Goal: Task Accomplishment & Management: Manage account settings

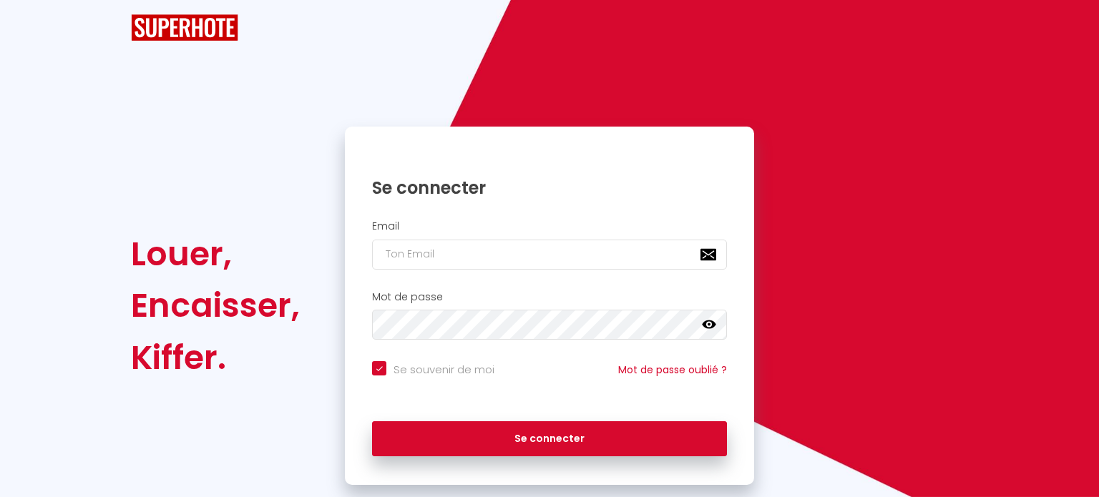
checkbox input "true"
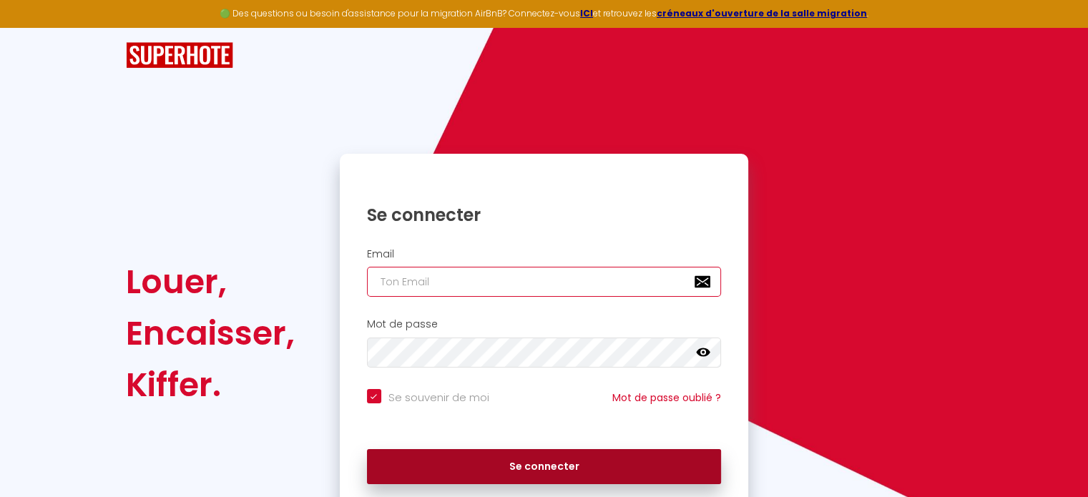
type input "[EMAIL_ADDRESS][DOMAIN_NAME]"
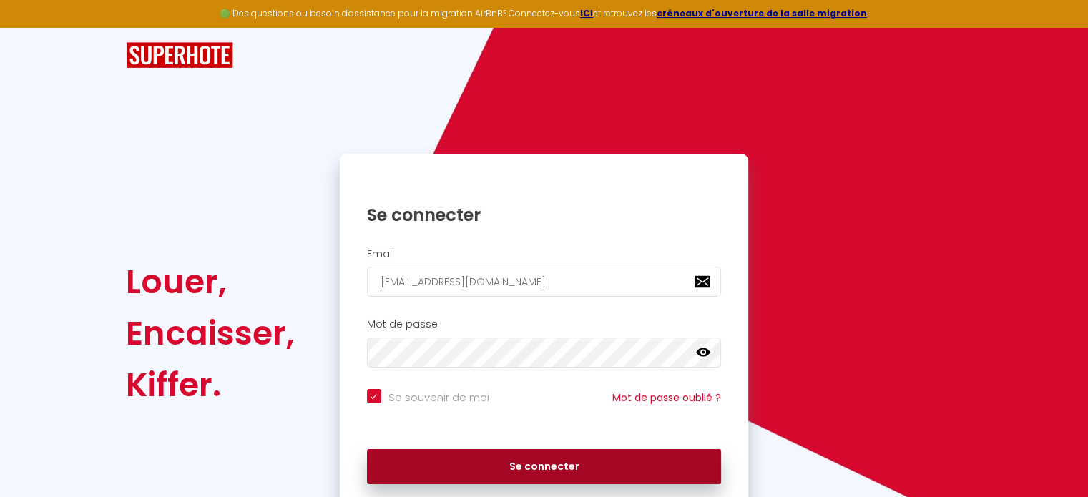
click at [481, 462] on button "Se connecter" at bounding box center [544, 467] width 355 height 36
checkbox input "true"
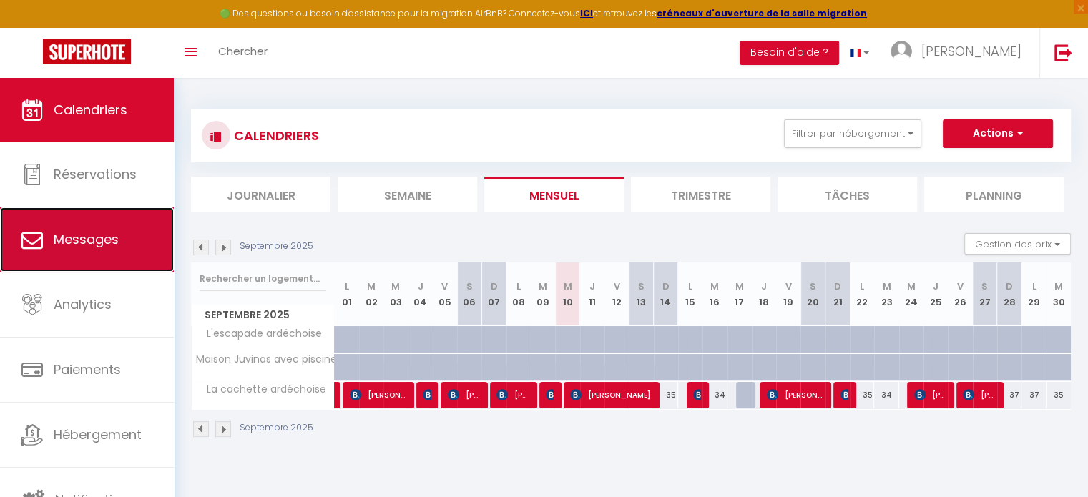
click at [112, 230] on span "Messages" at bounding box center [86, 239] width 65 height 18
select select "message"
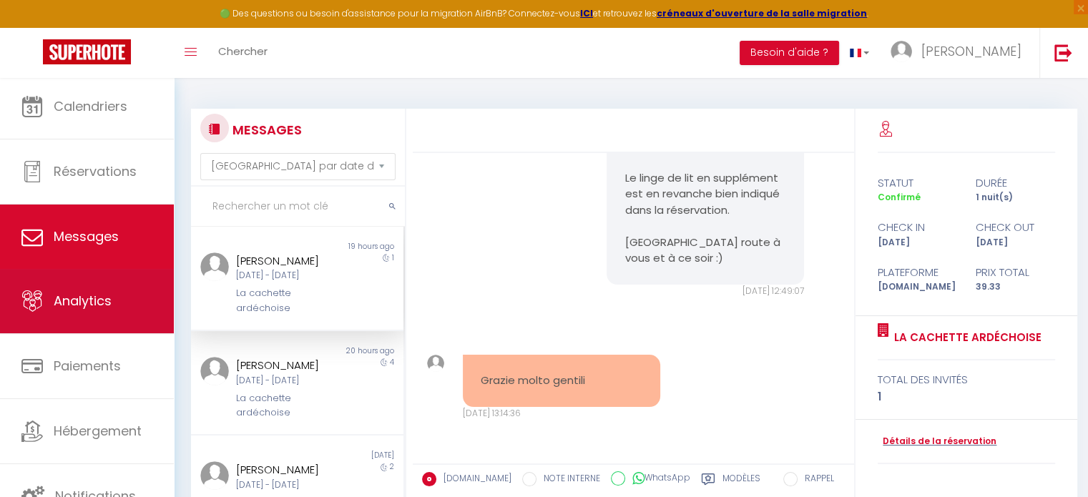
scroll to position [174, 0]
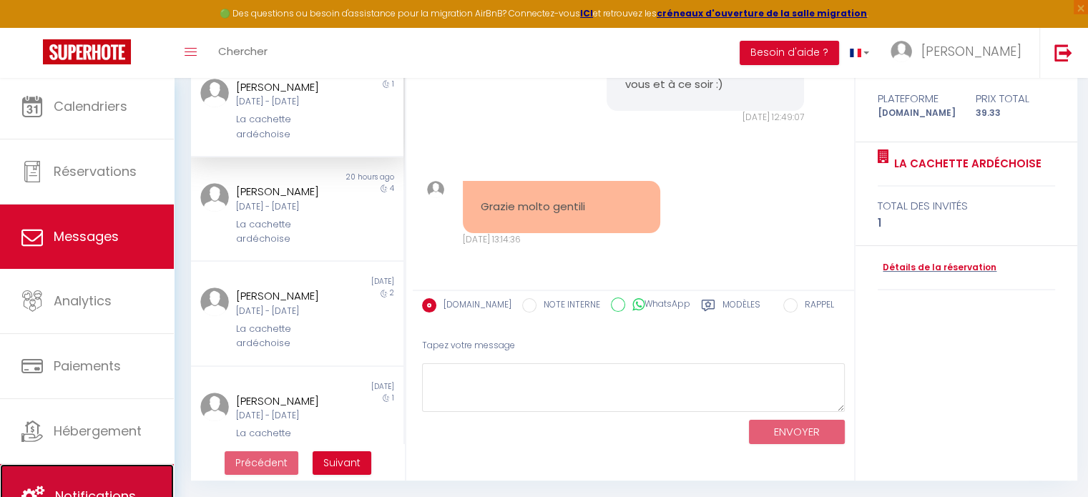
click at [99, 474] on link "Notifications" at bounding box center [87, 496] width 174 height 64
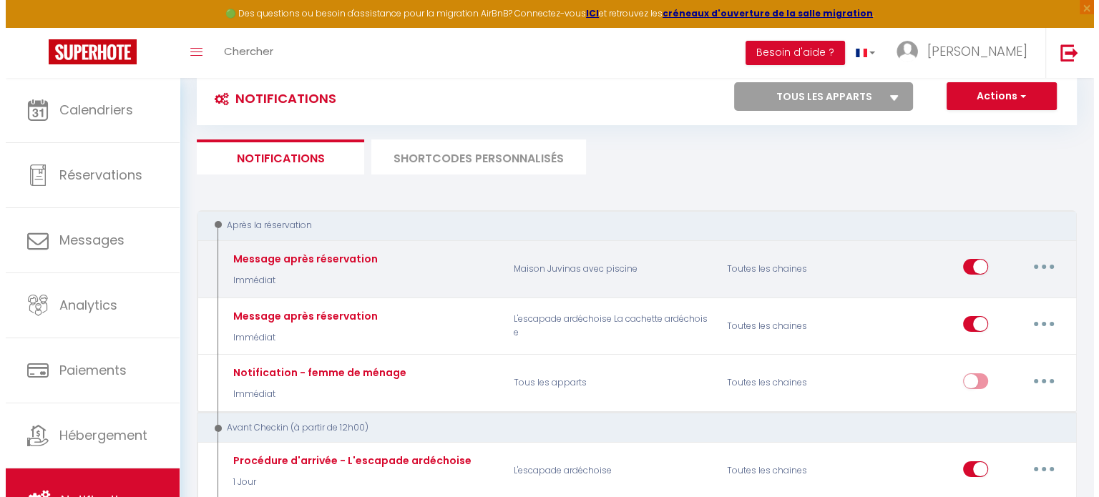
scroll to position [72, 0]
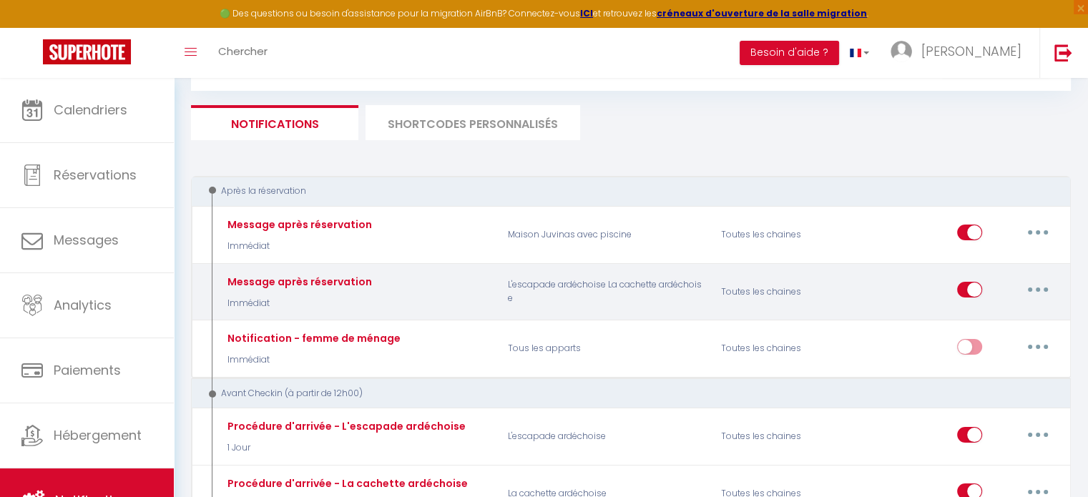
click at [1037, 288] on icon "button" at bounding box center [1038, 290] width 4 height 4
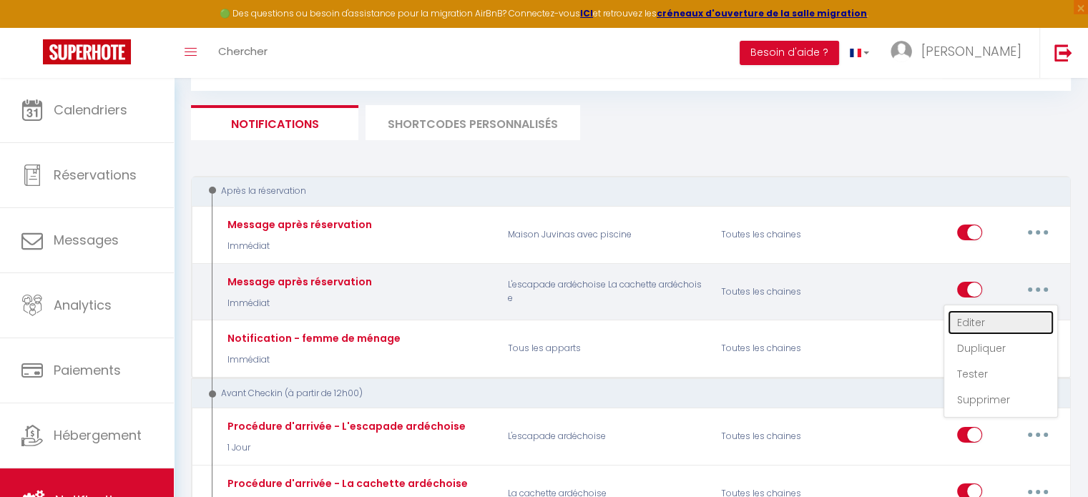
click at [970, 320] on link "Editer" at bounding box center [1001, 322] width 106 height 24
type input "Message après réservation"
select select "Immédiat"
select select "if_booking_is_paid"
checkbox input "true"
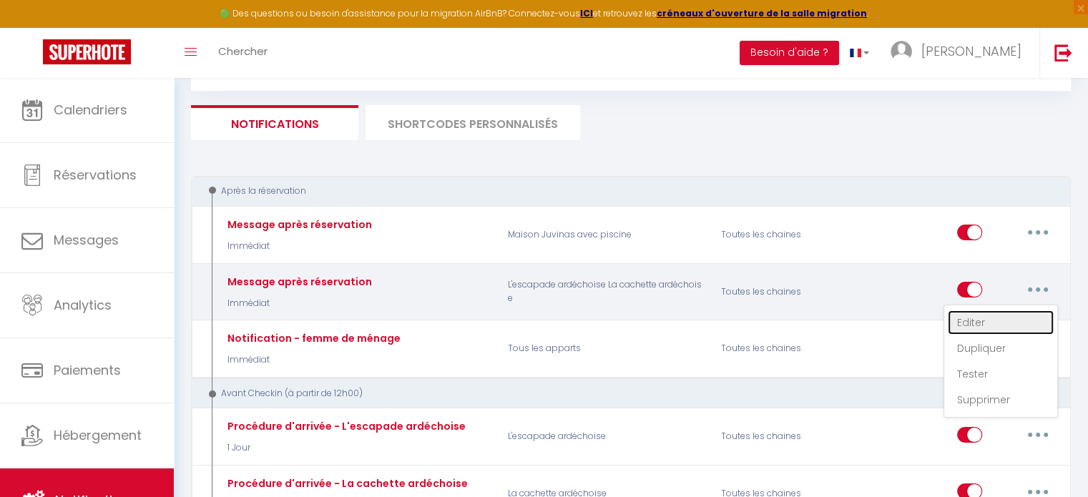
checkbox input "false"
radio input "true"
type input "Merci pour votre réservation à [RENTAL:NAME]"
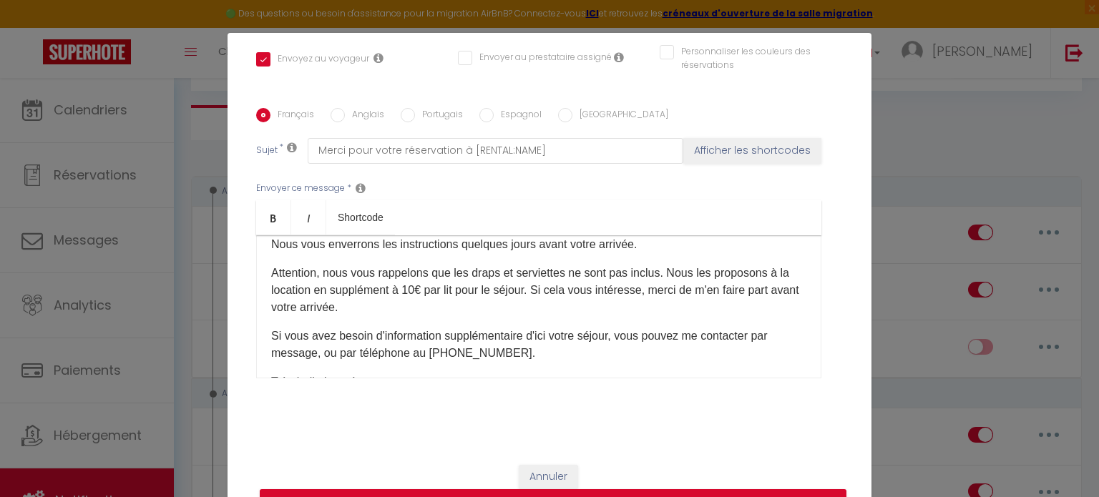
click at [587, 309] on p "Attention, nous vous rappelons que les draps et serviettes ne sont pas inclus. …" at bounding box center [538, 291] width 535 height 52
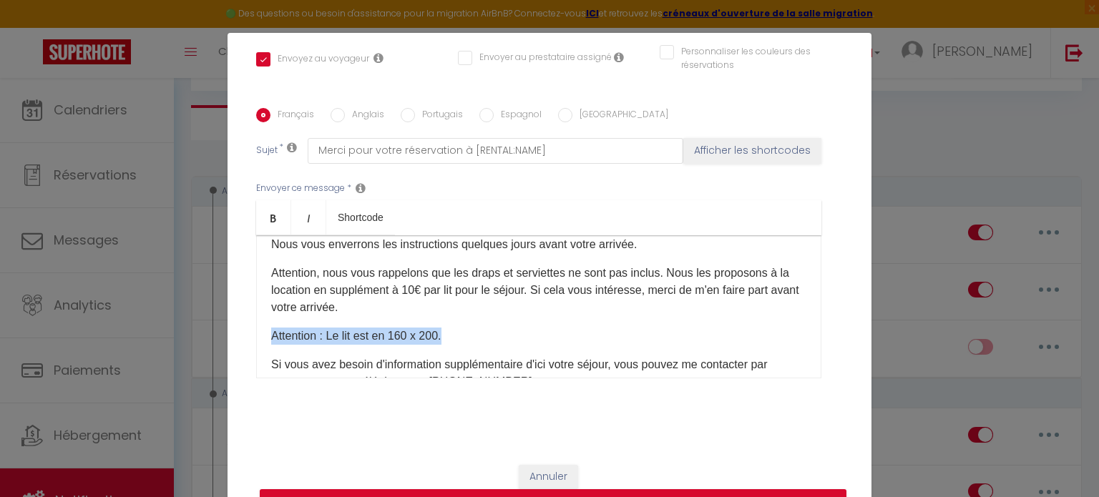
drag, startPoint x: 457, startPoint y: 337, endPoint x: 260, endPoint y: 340, distance: 196.7
click at [260, 340] on div "Bonjour [GUEST:FIRST_NAME], Nous vous remercions pour votre réservation à [RENT…" at bounding box center [538, 306] width 565 height 143
copy p "Attention : Le lit est en 160 x 200."
click at [344, 336] on p "Attention : Le lit est en 160 x 200." at bounding box center [538, 336] width 535 height 17
click at [306, 336] on p "Attention : Le lit est en 160 x 200." at bounding box center [538, 336] width 535 height 17
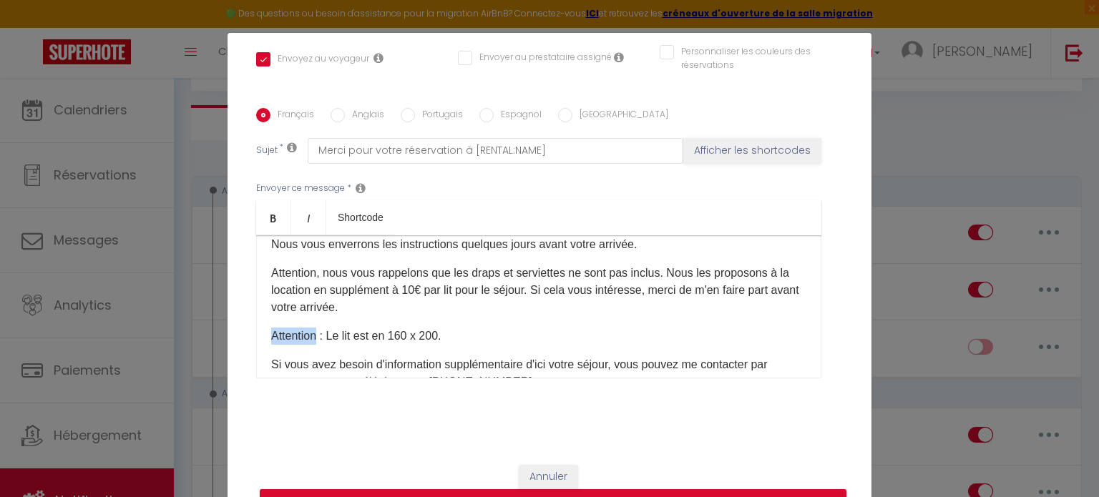
drag, startPoint x: 315, startPoint y: 336, endPoint x: 259, endPoint y: 339, distance: 55.9
click at [259, 339] on div "Bonjour [GUEST:FIRST_NAME], Nous vous remercions pour votre réservation à [RENT…" at bounding box center [538, 306] width 565 height 143
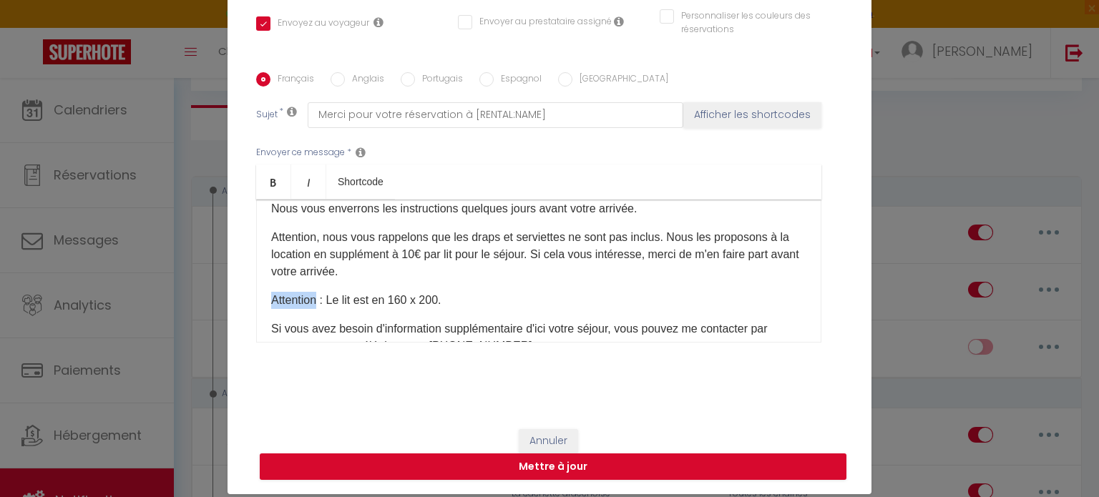
scroll to position [65, 0]
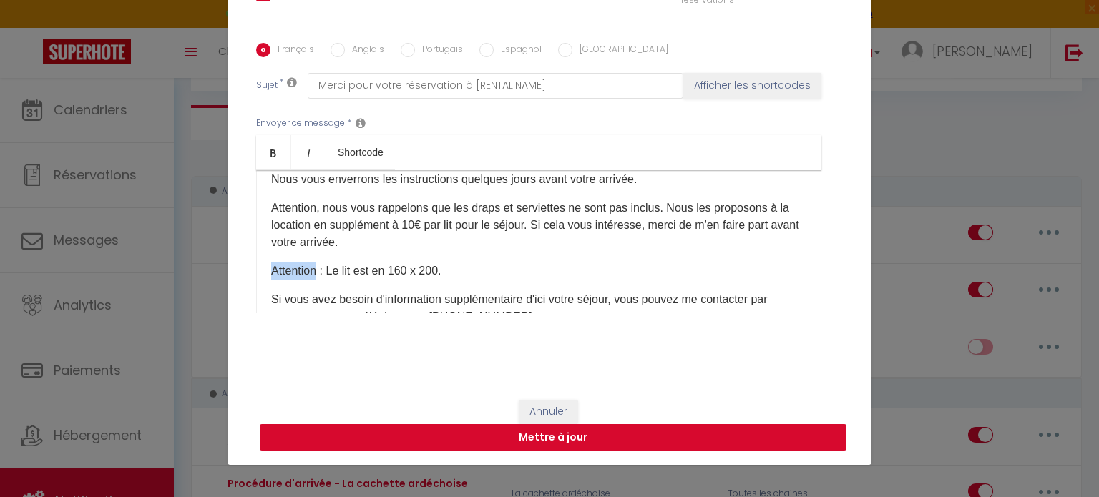
click at [582, 441] on button "Mettre à jour" at bounding box center [553, 437] width 587 height 27
checkbox input "true"
checkbox input "false"
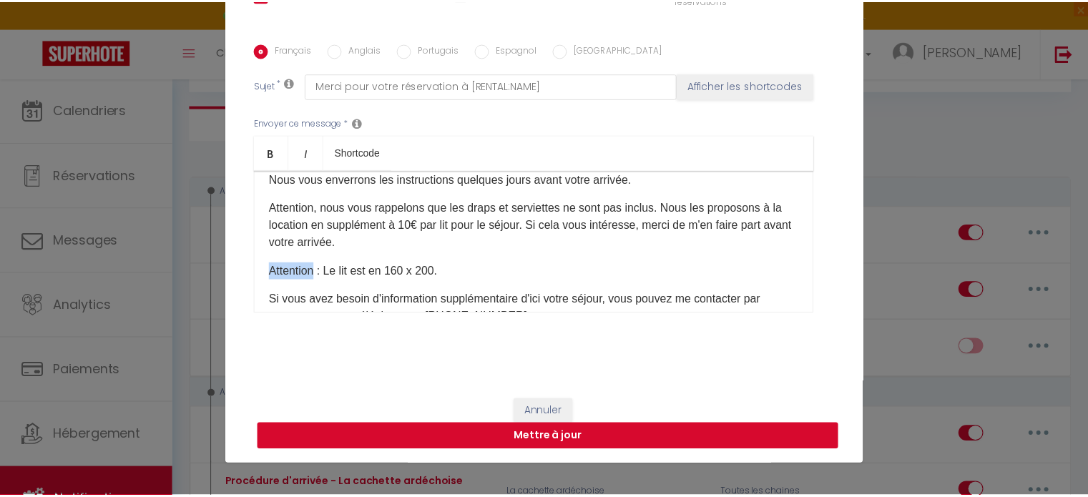
scroll to position [305, 0]
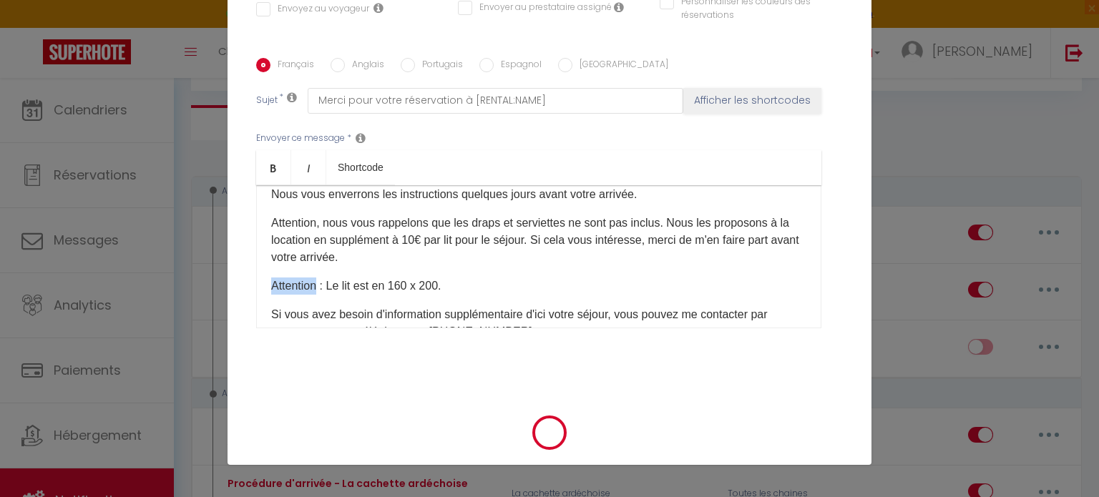
select select
checkbox input "false"
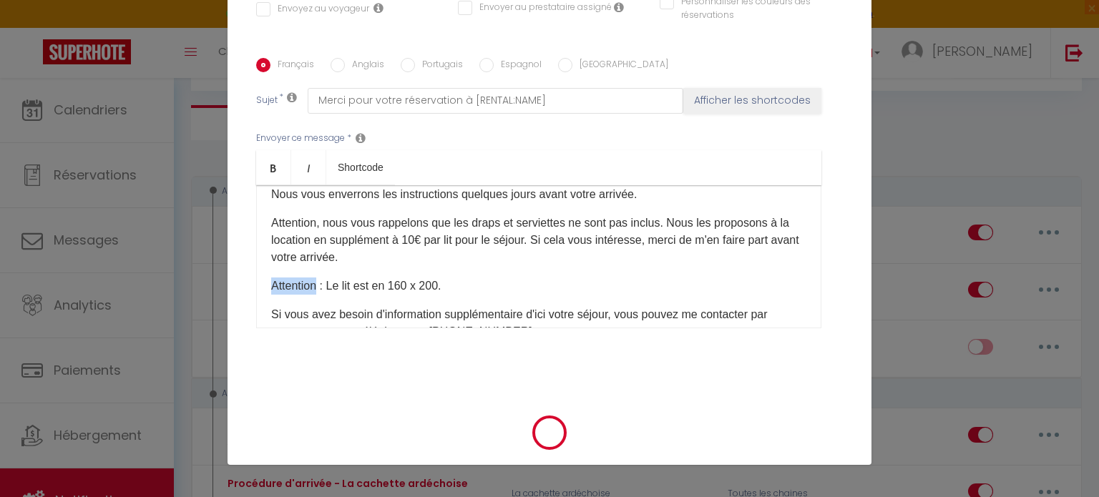
radio input "false"
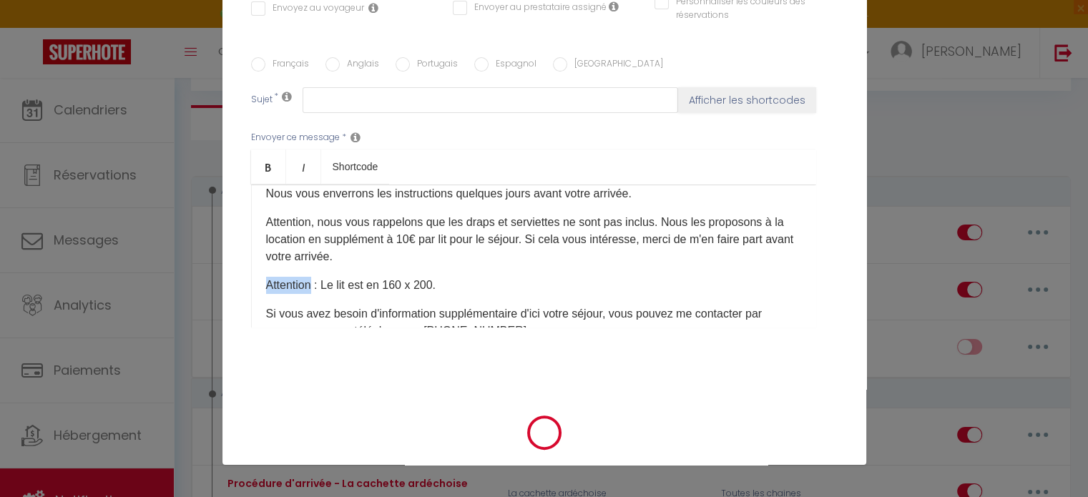
select select
checkbox input "false"
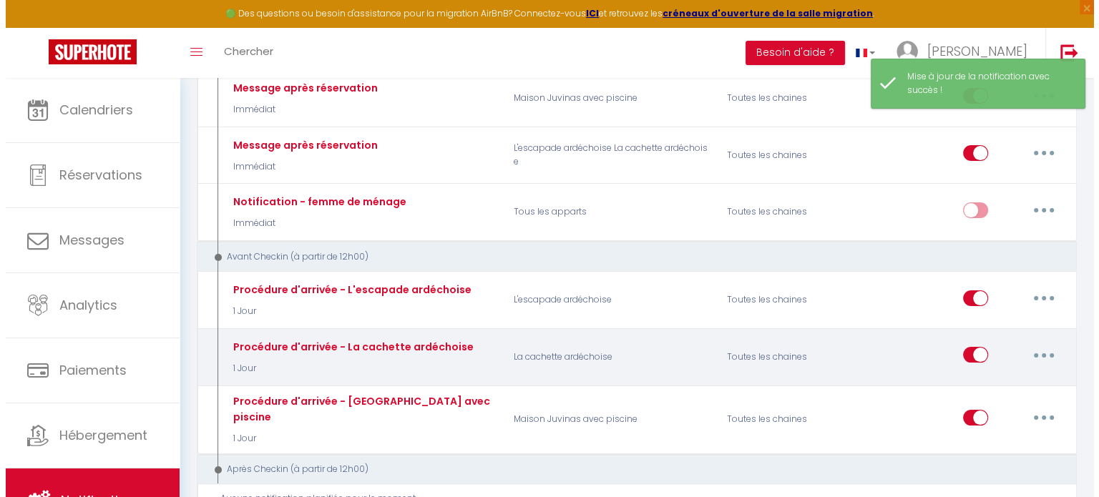
scroll to position [215, 0]
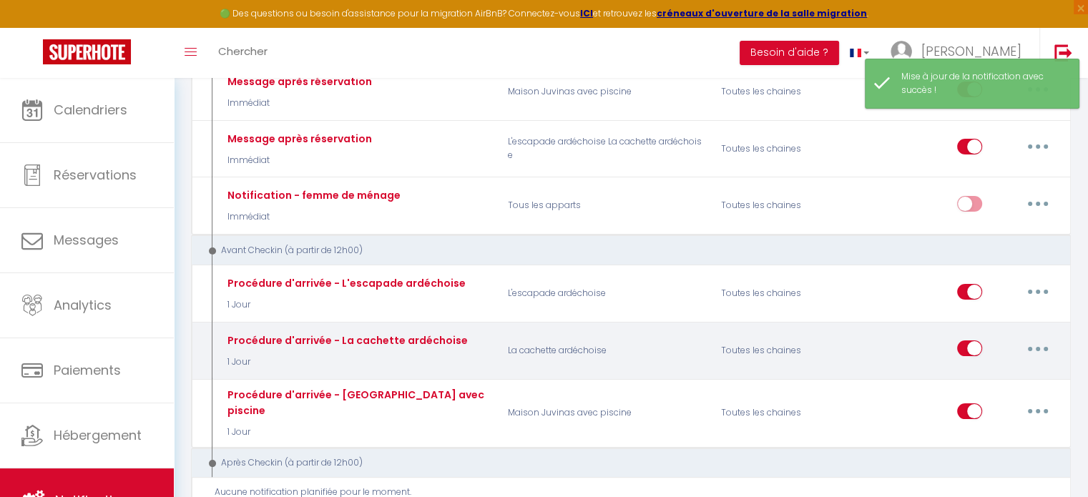
click at [1050, 342] on button "button" at bounding box center [1038, 348] width 40 height 23
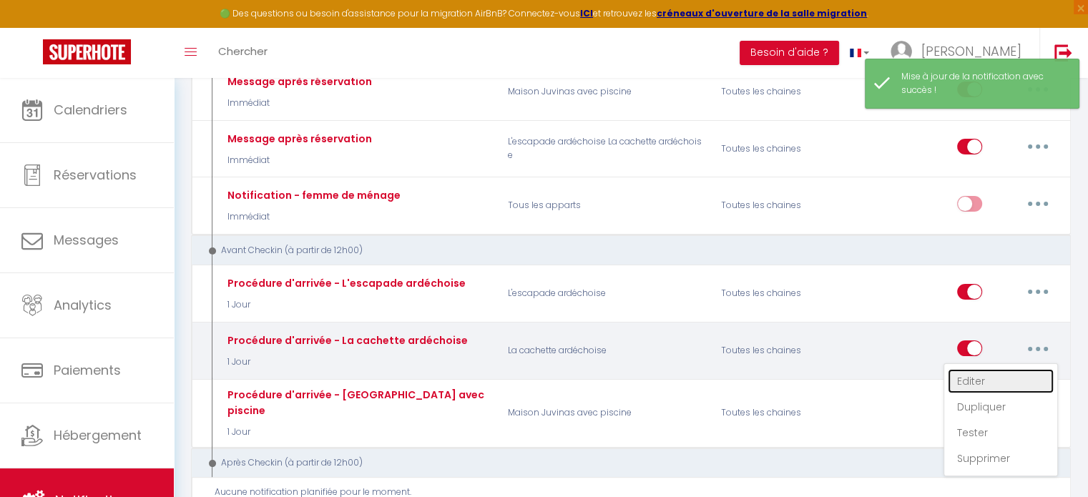
click at [973, 378] on link "Editer" at bounding box center [1001, 381] width 106 height 24
type input "Procédure d'arrivée - La cachette ardéchoise"
select select "1 Jour"
select select "if_booking_is_paid"
checkbox input "true"
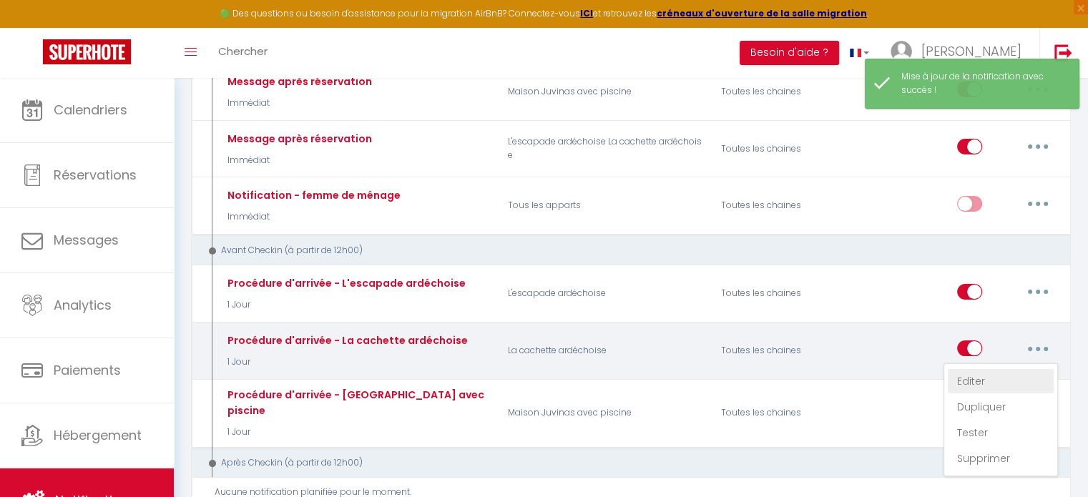
checkbox input "false"
radio input "true"
type input "Procédure d'arrivée - [RENTAL:NAME]"
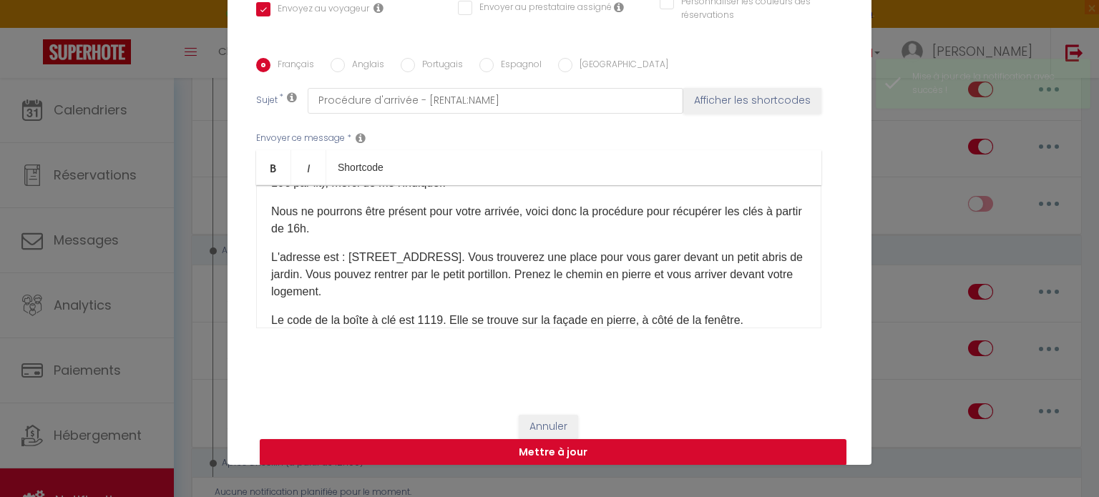
scroll to position [0, 0]
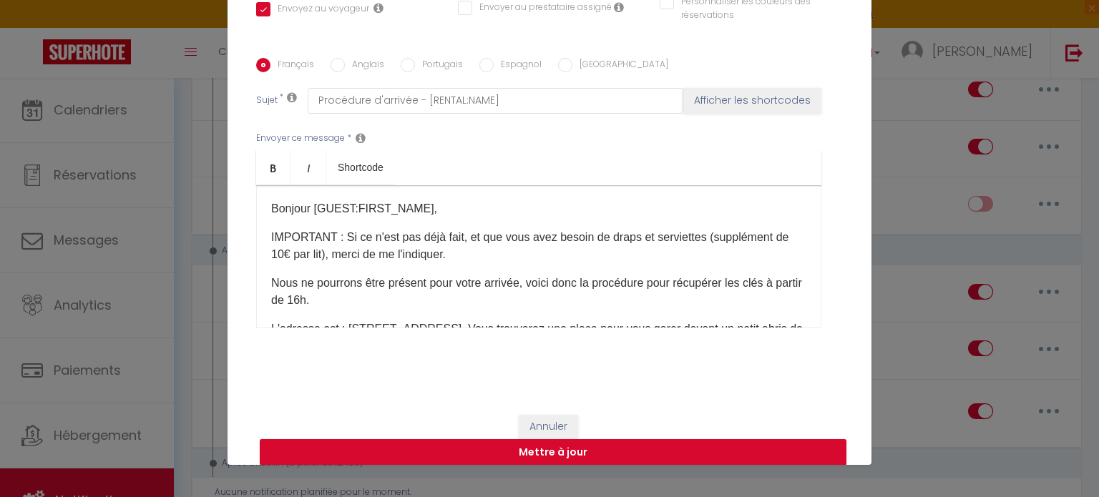
click at [527, 251] on p "IMPORTANT : Si ce n'est pas déjà fait, et que vous avez besoin de draps et serv…" at bounding box center [538, 246] width 535 height 34
click at [618, 448] on button "Mettre à jour" at bounding box center [553, 452] width 587 height 27
checkbox input "true"
checkbox input "false"
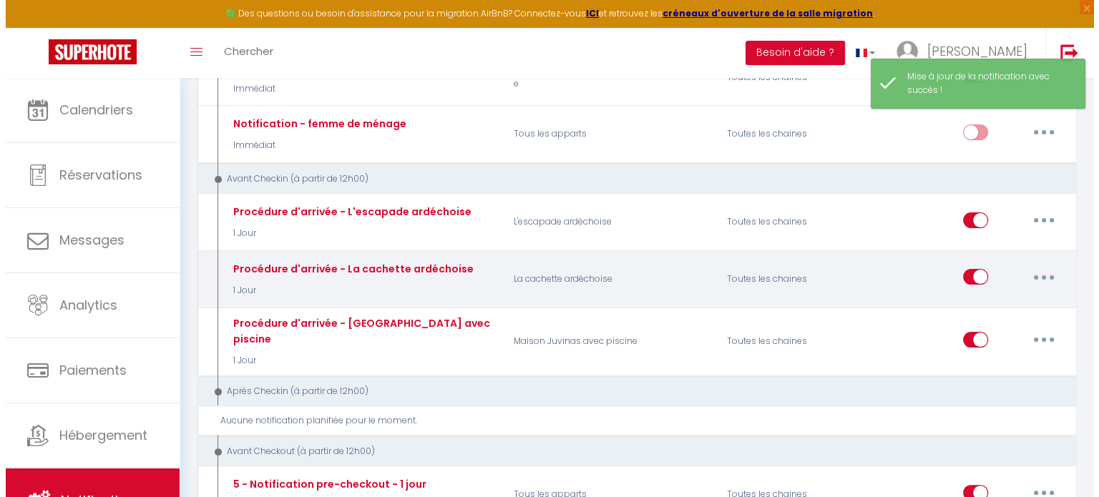
scroll to position [429, 0]
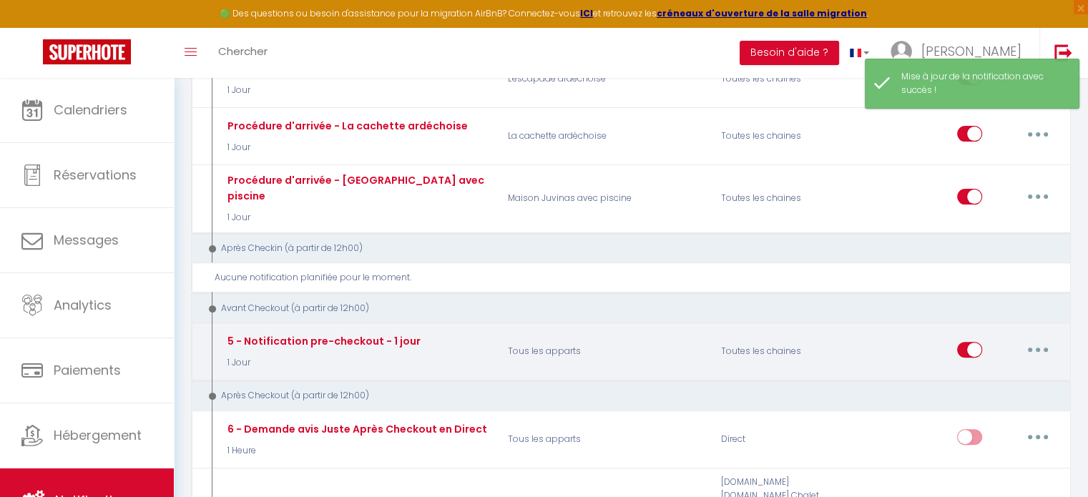
click at [1036, 338] on button "button" at bounding box center [1038, 349] width 40 height 23
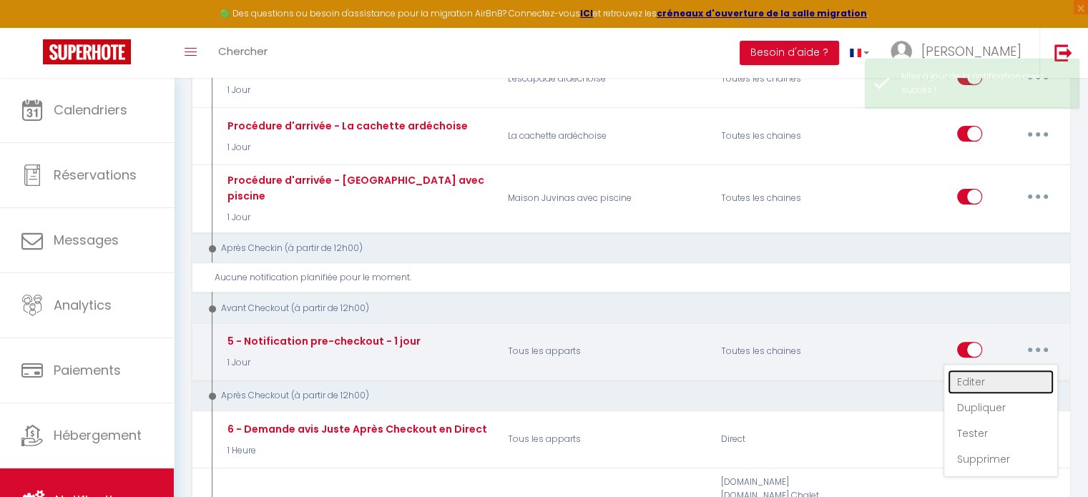
click at [987, 370] on link "Editer" at bounding box center [1001, 382] width 106 height 24
type input "5 - Notification pre-checkout - 1 jour"
select select "4"
select select "1 Jour"
select select "if_booking_is_paid"
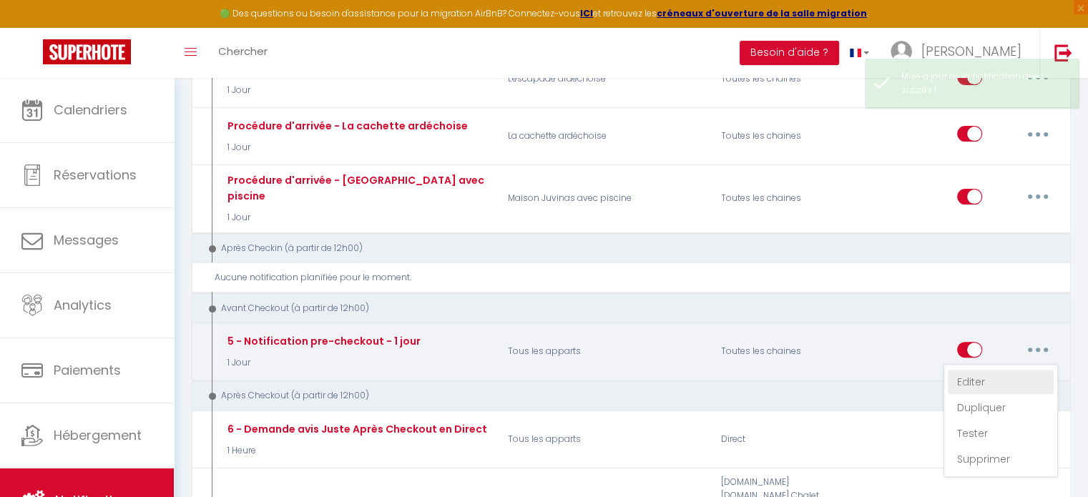
checkbox input "true"
checkbox input "false"
radio input "true"
type input "Procédure pour votre départ - [RENTAL:NAME] - [GUEST:FIRST_NAME] [GUEST:NAME]"
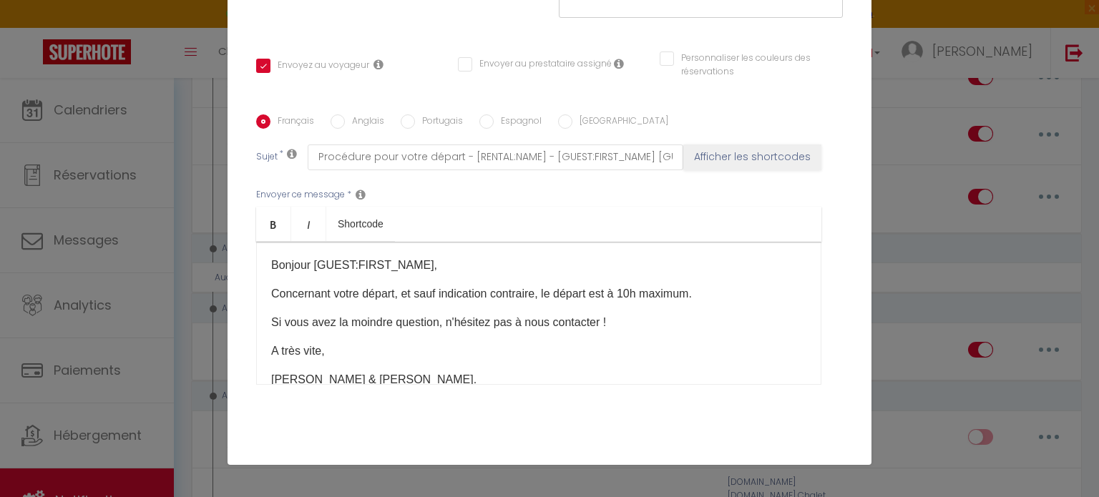
scroll to position [162, 0]
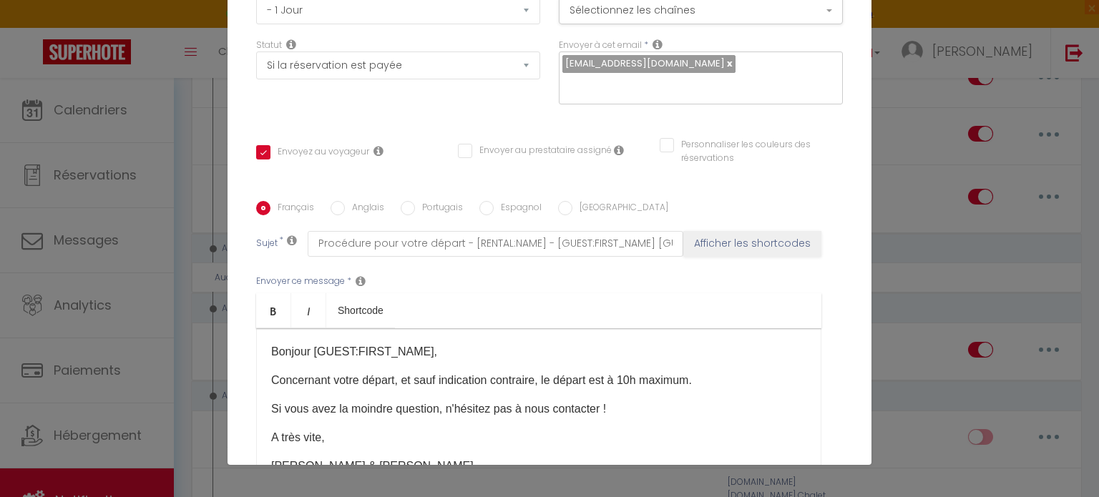
click at [730, 381] on p "Concernant votre départ, et sauf indication contraire, le départ est à 10h maxi…" at bounding box center [538, 380] width 535 height 17
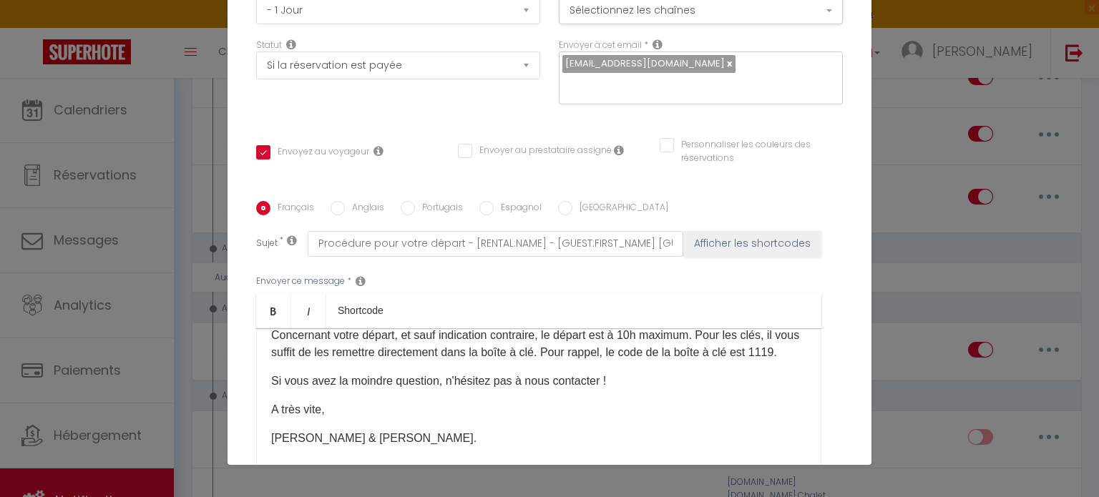
scroll to position [67, 0]
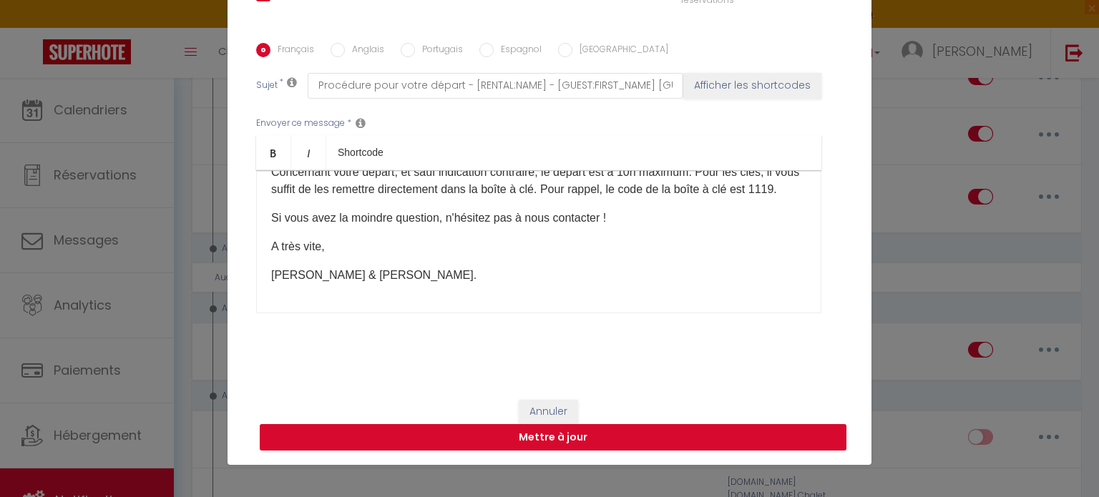
click at [573, 436] on button "Mettre à jour" at bounding box center [553, 437] width 587 height 27
checkbox input "true"
checkbox input "false"
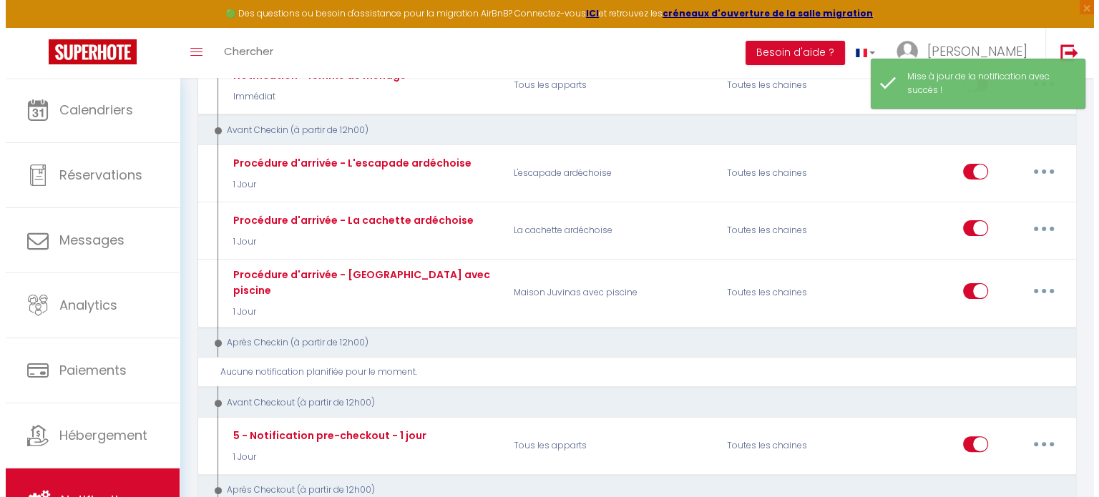
scroll to position [0, 0]
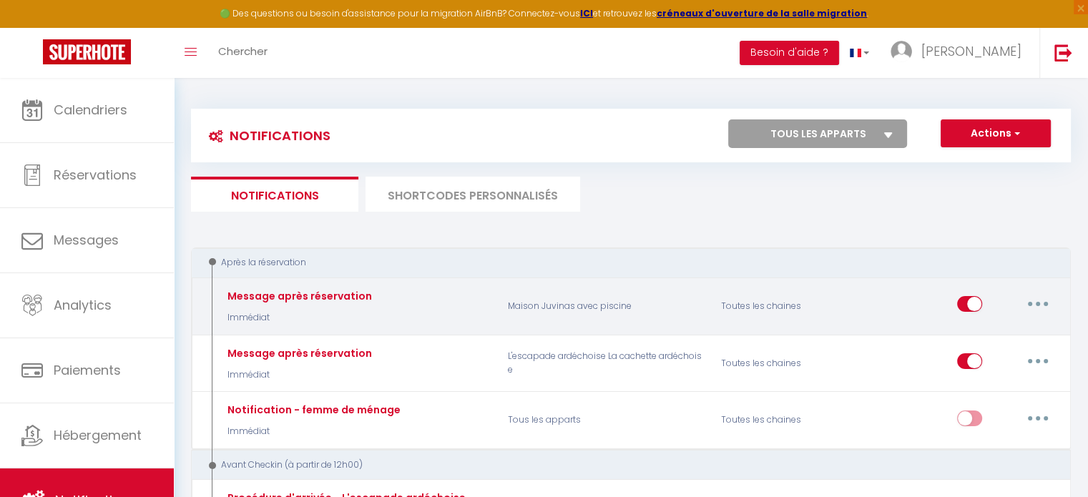
click at [1036, 306] on button "button" at bounding box center [1038, 304] width 40 height 23
click at [996, 412] on link "Supprimer" at bounding box center [1001, 414] width 106 height 24
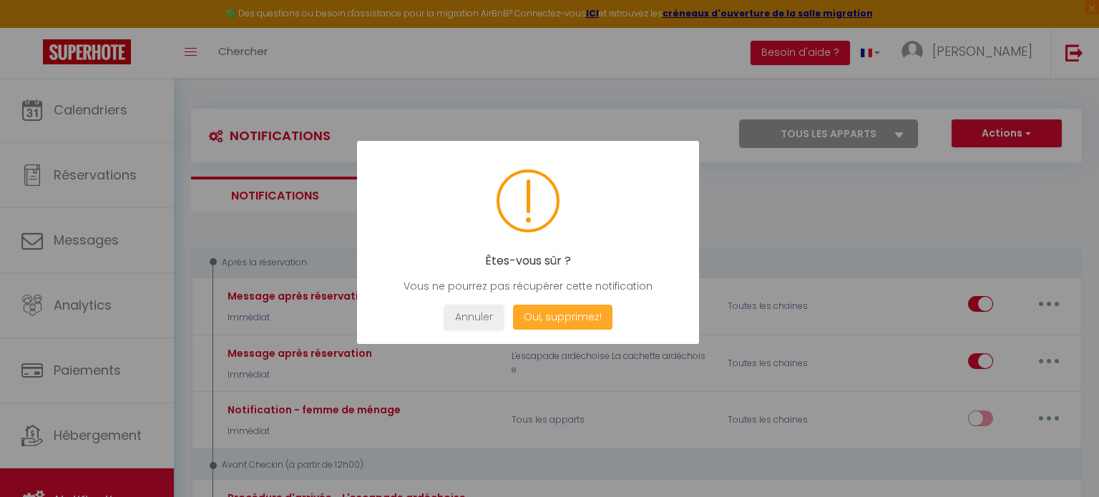
click at [549, 310] on button "Oui, supprimez!" at bounding box center [562, 317] width 99 height 25
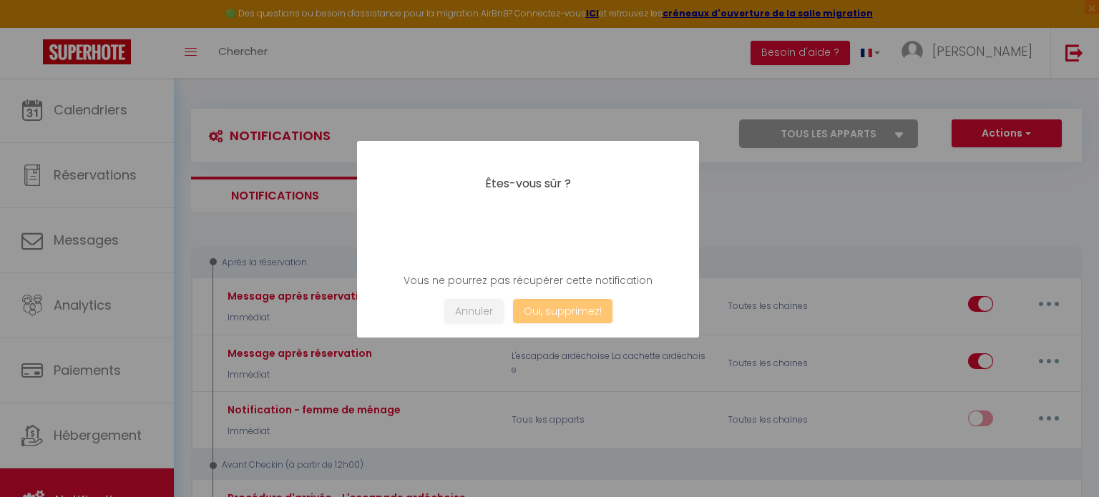
checkbox input "false"
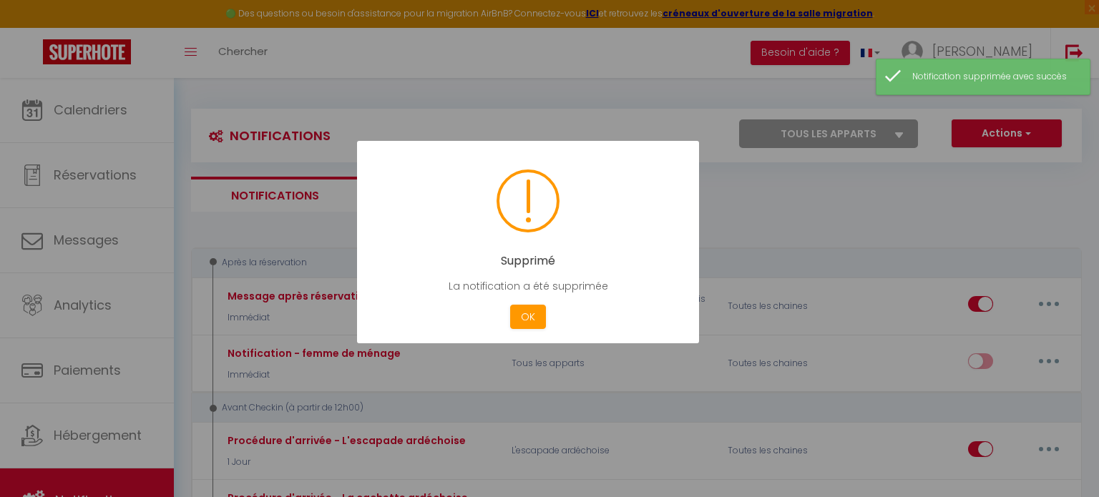
drag, startPoint x: 550, startPoint y: 323, endPoint x: 544, endPoint y: 332, distance: 11.3
click at [549, 325] on div "Cancel OK" at bounding box center [527, 317] width 299 height 25
click at [532, 315] on button "OK" at bounding box center [528, 317] width 36 height 25
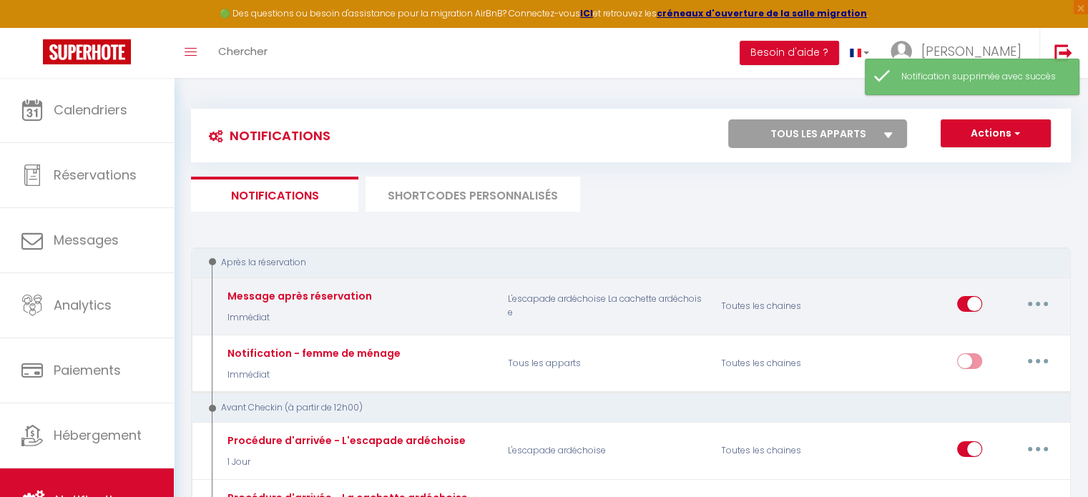
click at [1044, 301] on button "button" at bounding box center [1038, 304] width 40 height 23
click at [730, 293] on div "Toutes les chaines" at bounding box center [783, 305] width 142 height 41
click at [641, 294] on p "L'escapade ardéchoise La cachette ardéchoise" at bounding box center [605, 305] width 213 height 41
click at [568, 291] on p "L'escapade ardéchoise La cachette ardéchoise" at bounding box center [605, 305] width 213 height 41
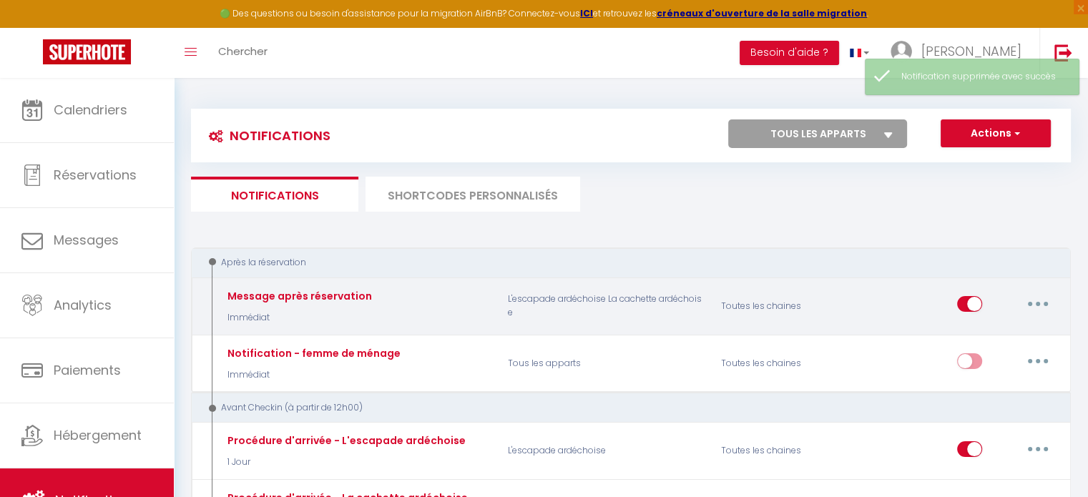
click at [564, 302] on p "L'escapade ardéchoise La cachette ardéchoise" at bounding box center [605, 305] width 213 height 41
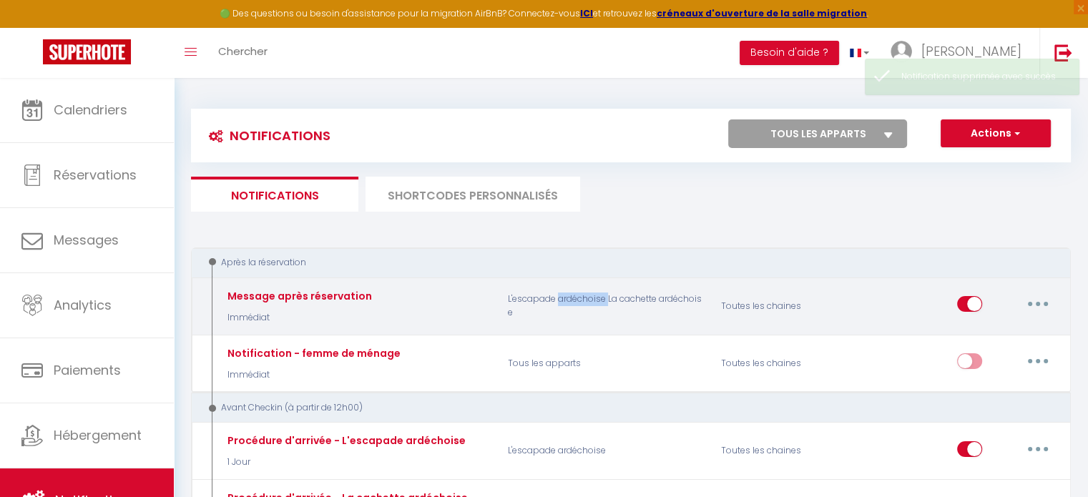
click at [562, 303] on p "L'escapade ardéchoise La cachette ardéchoise" at bounding box center [605, 305] width 213 height 41
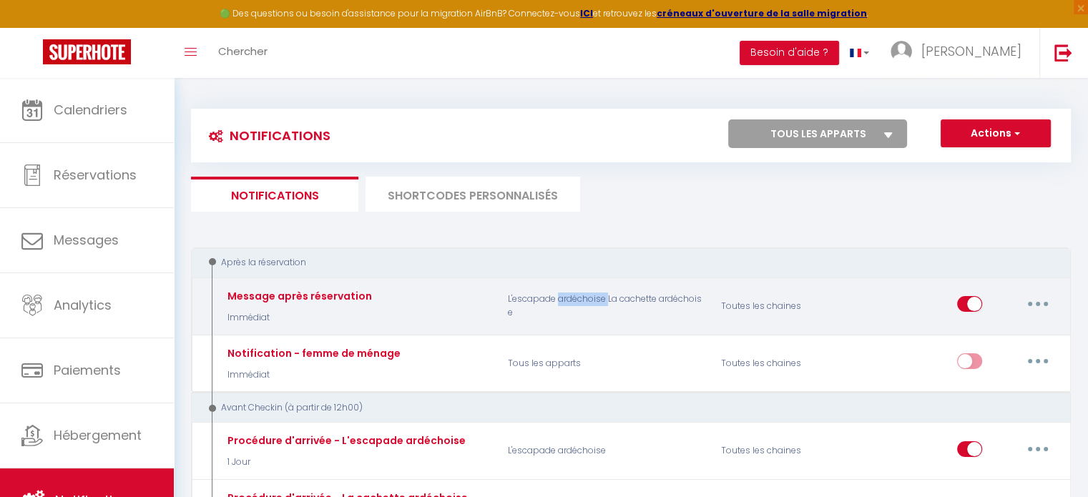
click at [562, 303] on p "L'escapade ardéchoise La cachette ardéchoise" at bounding box center [605, 305] width 213 height 41
click at [527, 312] on p "L'escapade ardéchoise La cachette ardéchoise" at bounding box center [605, 305] width 213 height 41
click at [382, 287] on div "Message après réservation Immédiat" at bounding box center [357, 305] width 284 height 41
click at [587, 295] on p "L'escapade ardéchoise La cachette ardéchoise" at bounding box center [605, 305] width 213 height 41
click at [770, 305] on div "Toutes les chaines" at bounding box center [783, 305] width 142 height 41
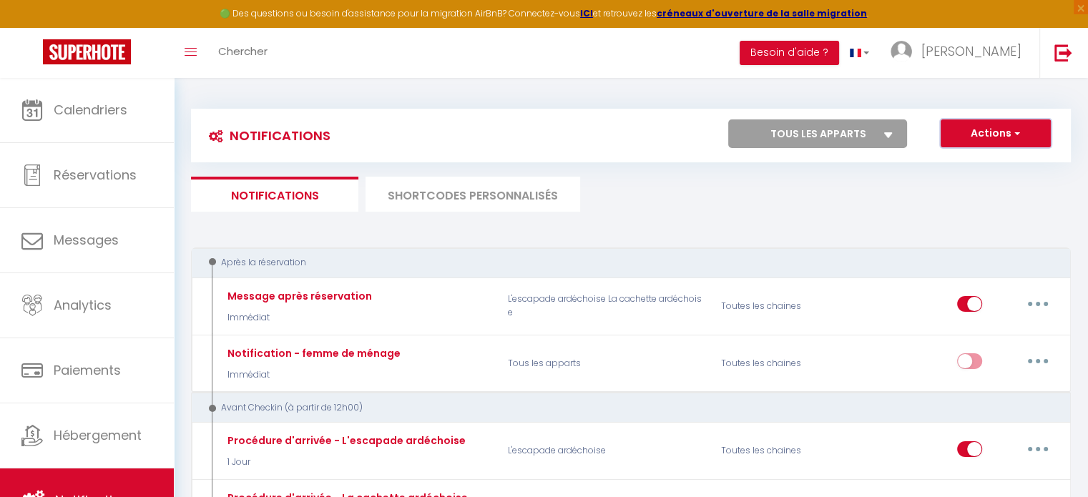
click at [1006, 137] on button "Actions" at bounding box center [996, 133] width 110 height 29
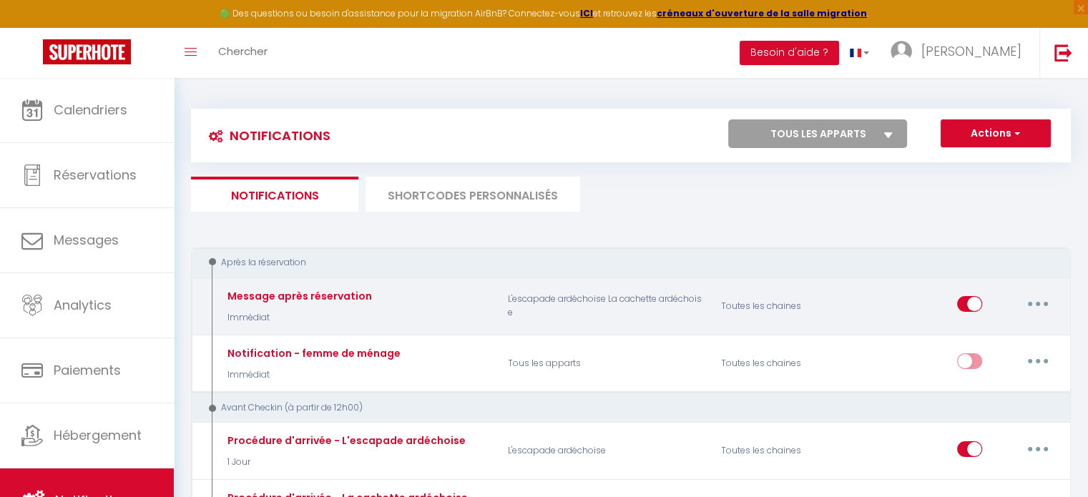
click at [1054, 302] on button "button" at bounding box center [1038, 304] width 40 height 23
click at [956, 339] on link "Editer" at bounding box center [1001, 337] width 106 height 24
type input "Message après réservation"
select select "Immédiat"
select select "if_booking_is_paid"
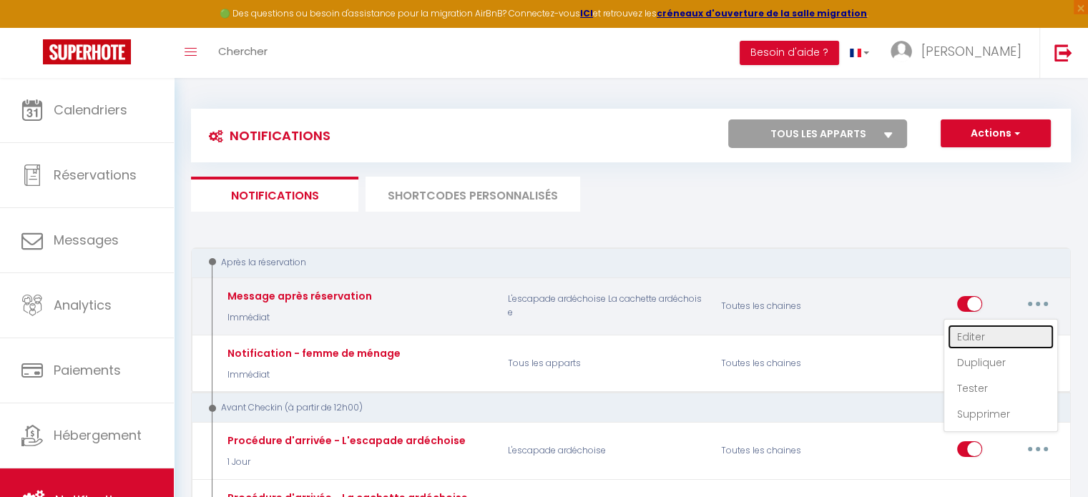
checkbox input "true"
checkbox input "false"
radio input "true"
type input "Merci pour votre réservation à [RENTAL:NAME]"
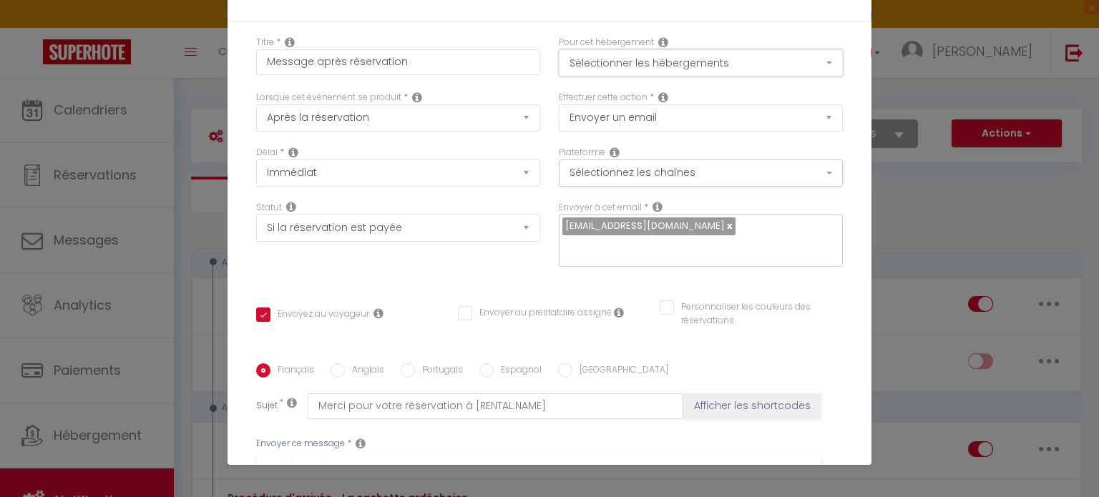
click at [621, 58] on button "Sélectionner les hébergements" at bounding box center [701, 62] width 284 height 27
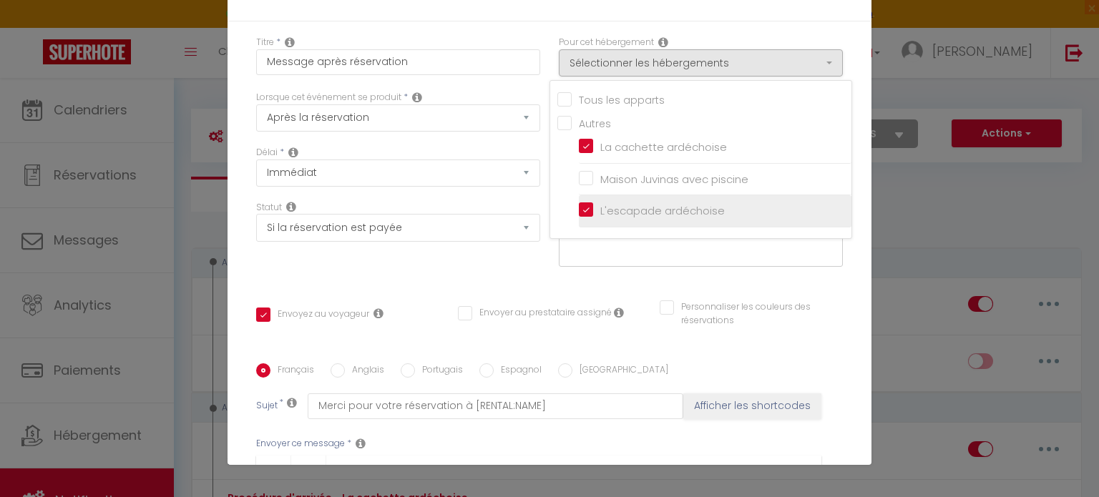
click at [579, 204] on input "L'escapade ardéchoise" at bounding box center [715, 211] width 273 height 14
checkbox input "false"
checkbox input "true"
checkbox input "false"
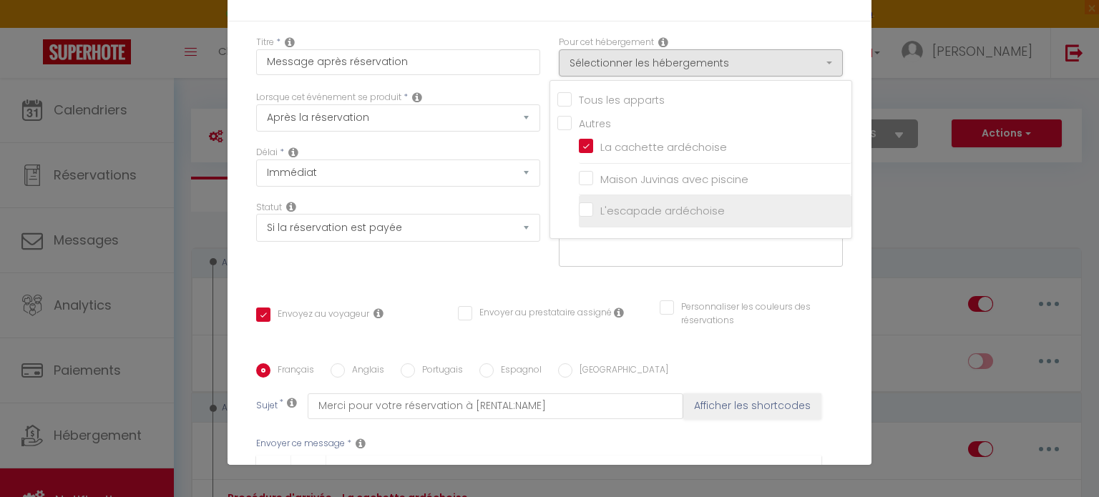
checkbox input "false"
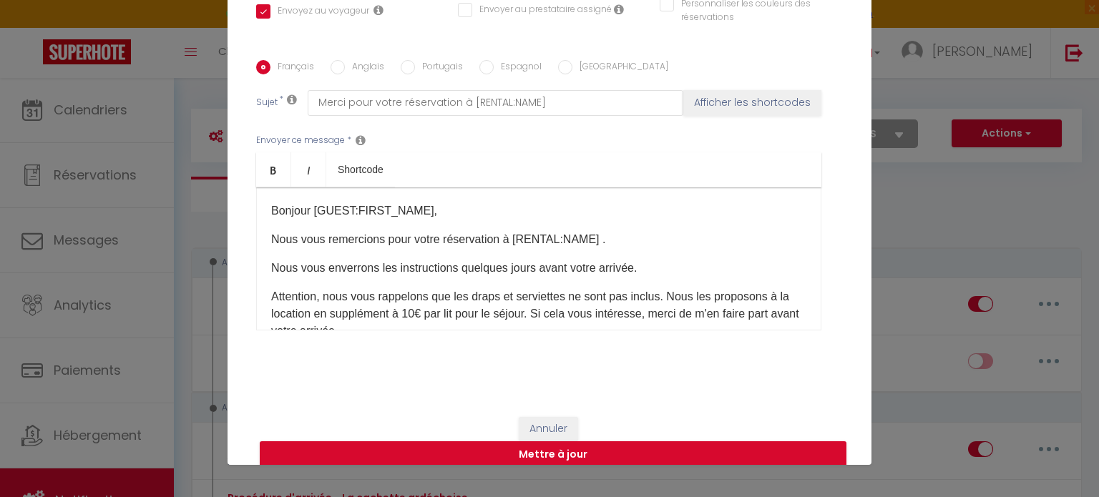
scroll to position [320, 0]
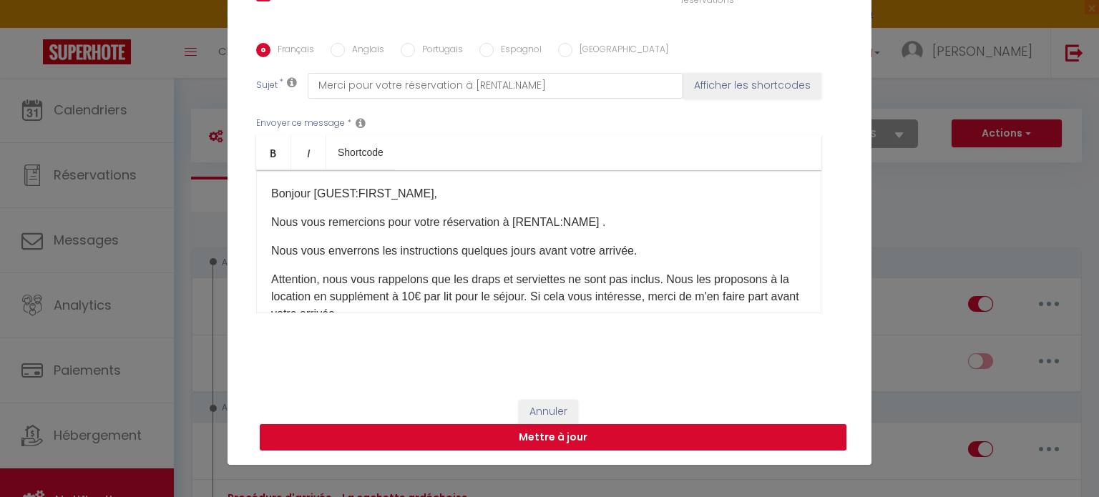
click at [576, 440] on button "Mettre à jour" at bounding box center [553, 437] width 587 height 27
checkbox input "true"
checkbox input "false"
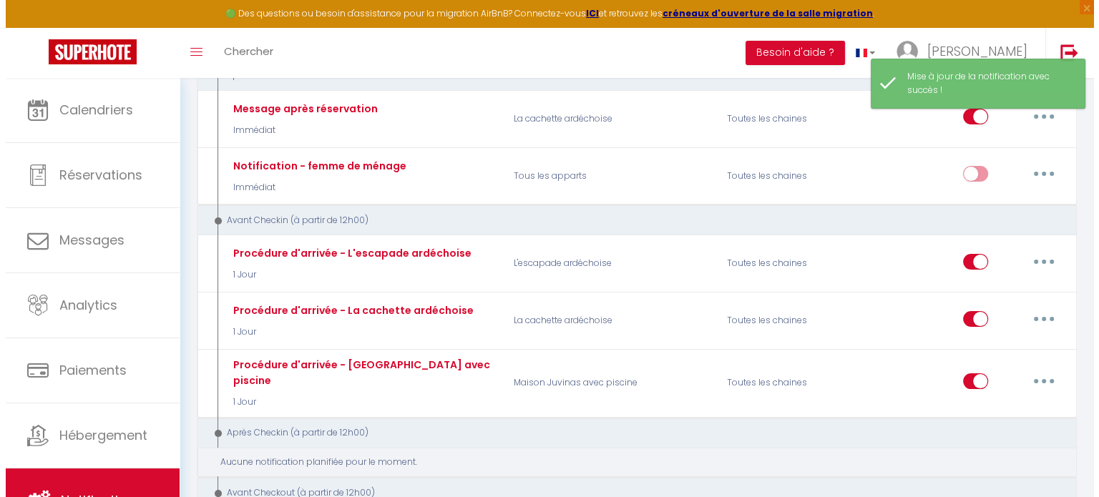
scroll to position [286, 0]
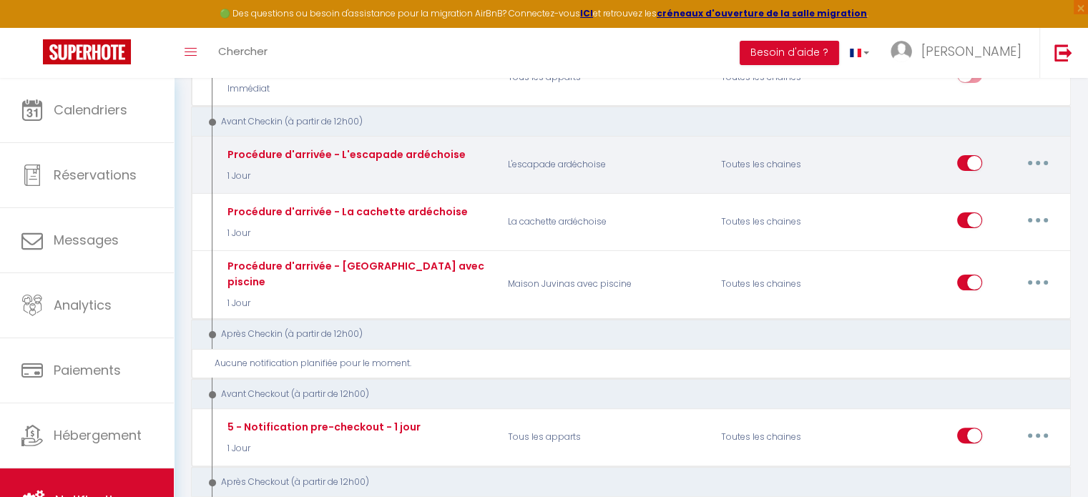
click at [1029, 157] on button "button" at bounding box center [1038, 163] width 40 height 23
click at [1002, 270] on link "Supprimer" at bounding box center [1001, 272] width 106 height 24
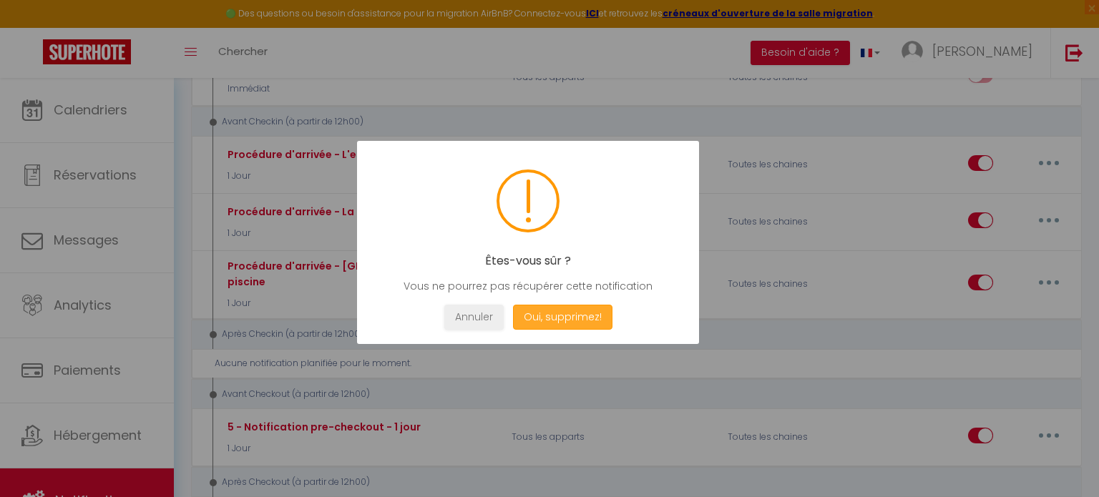
click at [557, 315] on button "Oui, supprimez!" at bounding box center [562, 317] width 99 height 25
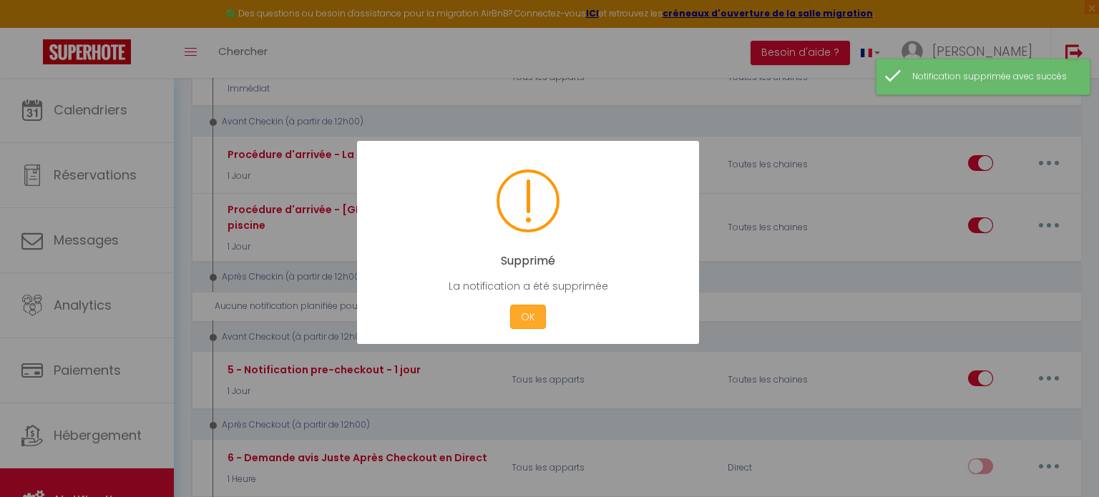
click at [544, 311] on button "OK" at bounding box center [528, 317] width 36 height 25
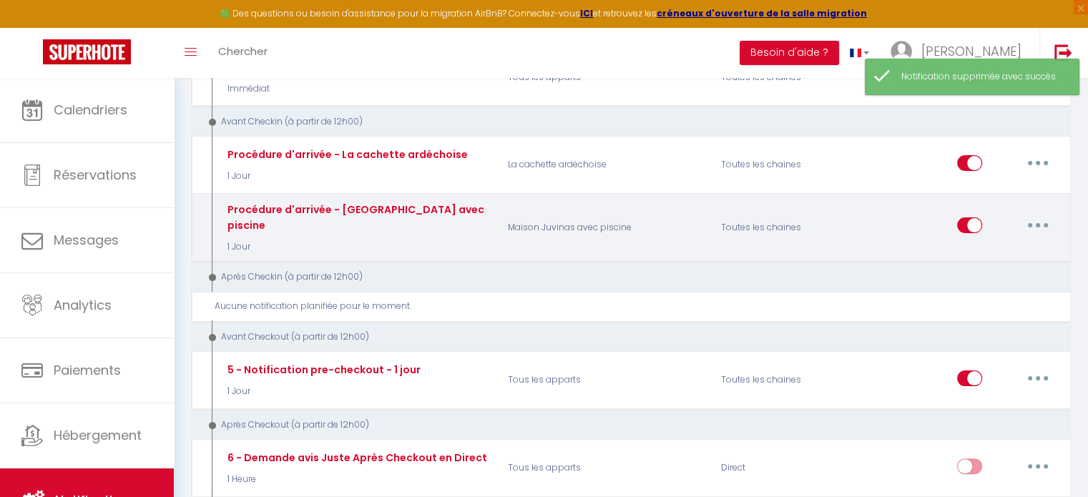
click at [1044, 214] on button "button" at bounding box center [1038, 225] width 40 height 23
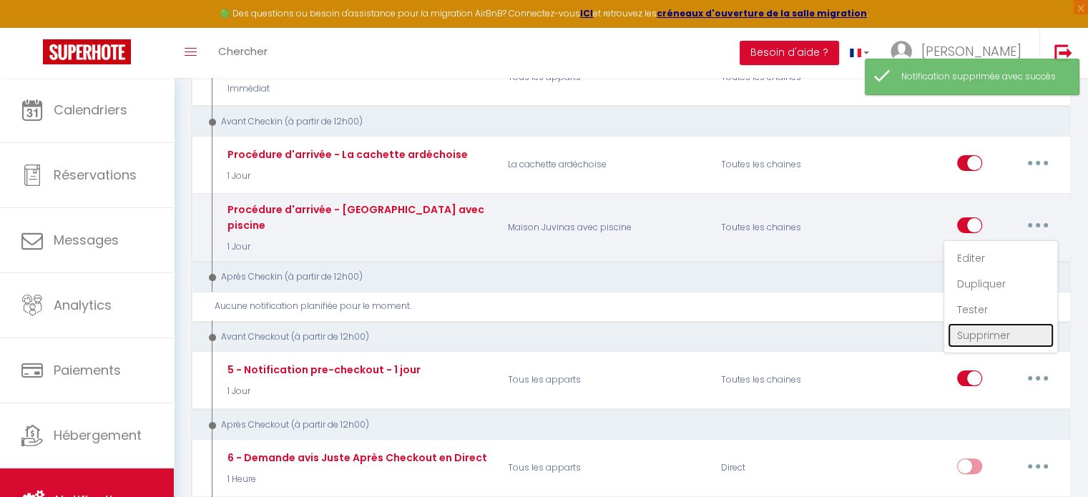
click at [1001, 323] on link "Supprimer" at bounding box center [1001, 335] width 106 height 24
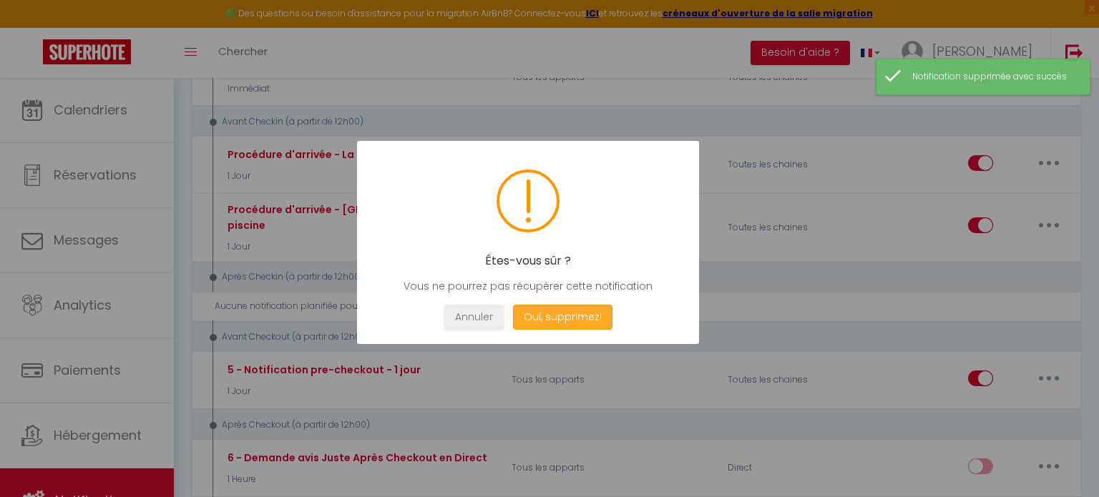
click at [600, 317] on button "Oui, supprimez!" at bounding box center [562, 317] width 99 height 25
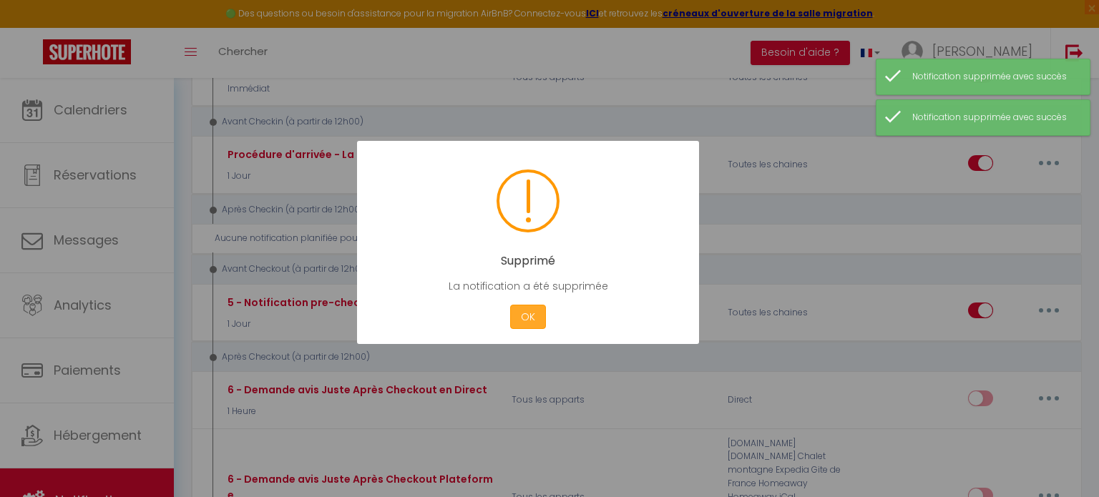
click at [520, 308] on button "OK" at bounding box center [528, 317] width 36 height 25
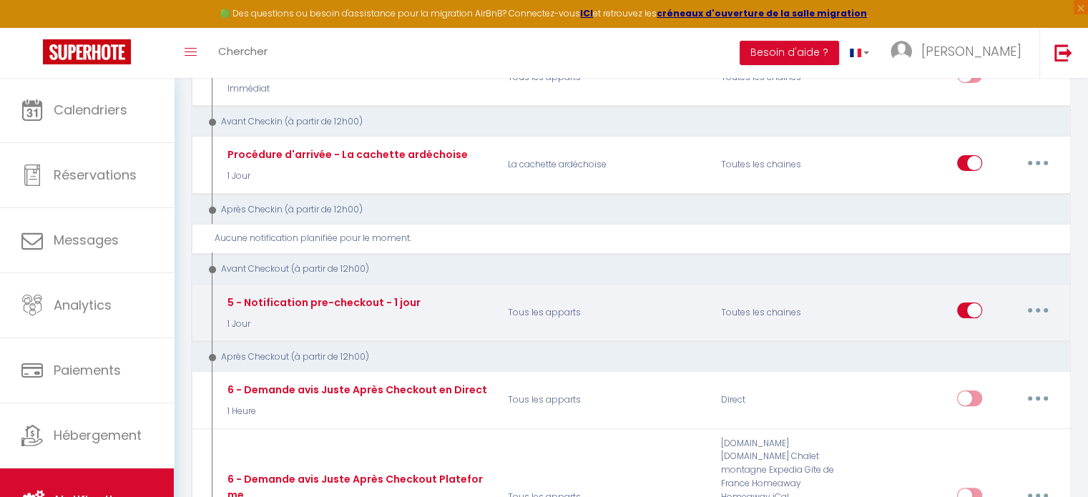
click at [1038, 300] on button "button" at bounding box center [1038, 310] width 40 height 23
click at [994, 331] on link "Editer" at bounding box center [1001, 343] width 106 height 24
type input "5 - Notification pre-checkout - 1 jour"
select select "4"
select select "1 Jour"
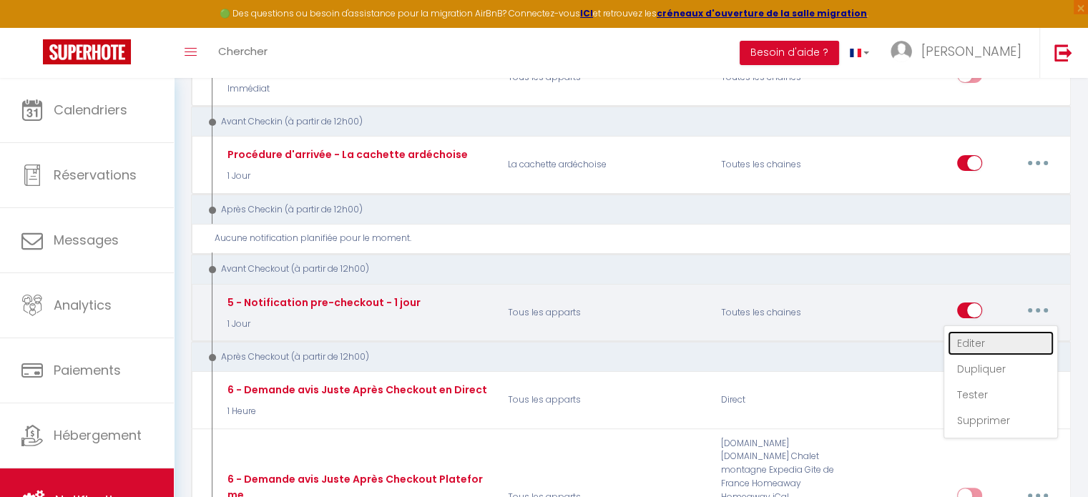
select select "if_booking_is_paid"
checkbox input "true"
checkbox input "false"
radio input "true"
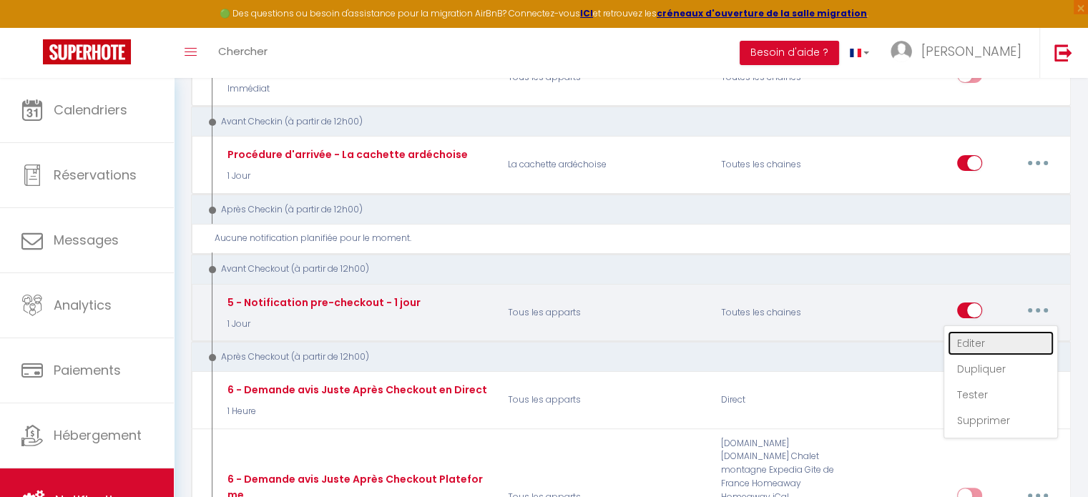
type input "Procédure pour votre départ - [RENTAL:NAME] - [GUEST:FIRST_NAME] [GUEST:NAME]"
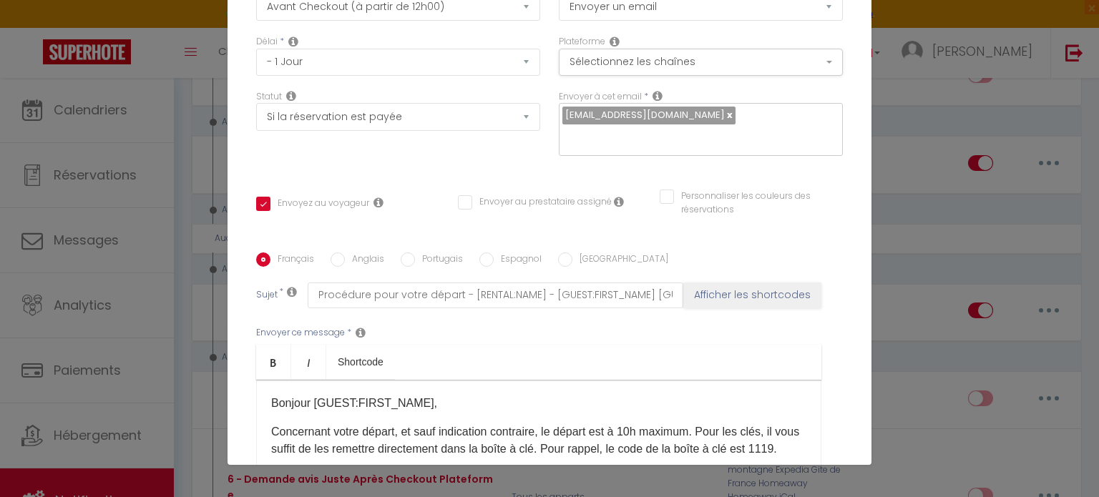
scroll to position [0, 0]
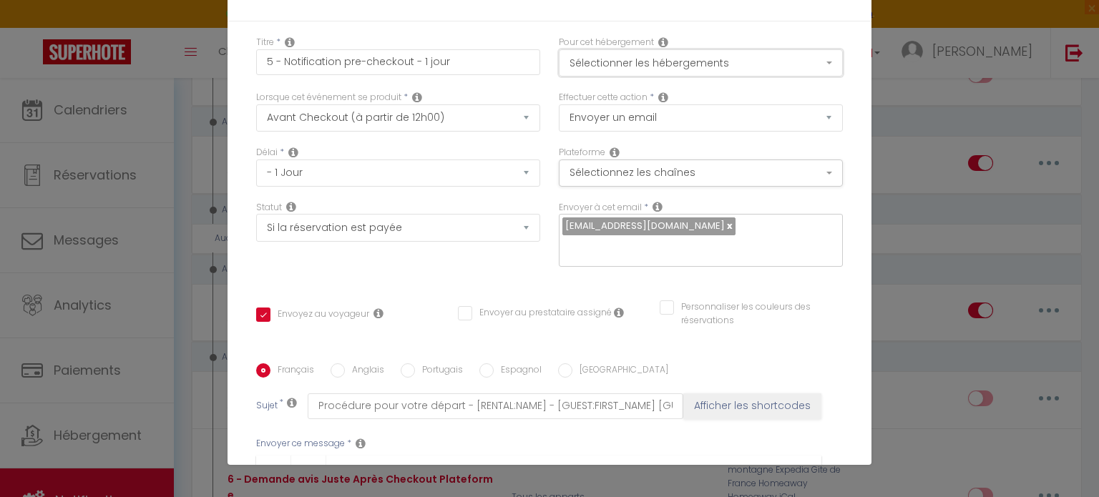
click at [692, 66] on button "Sélectionner les hébergements" at bounding box center [701, 62] width 284 height 27
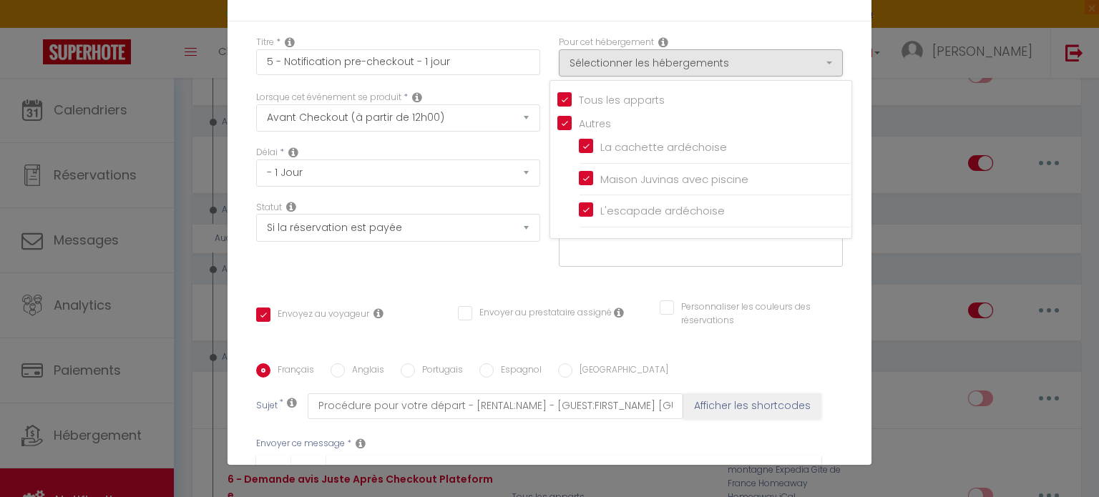
click at [604, 92] on input "Tous les apparts" at bounding box center [704, 99] width 294 height 14
checkbox input "false"
checkbox input "true"
checkbox input "false"
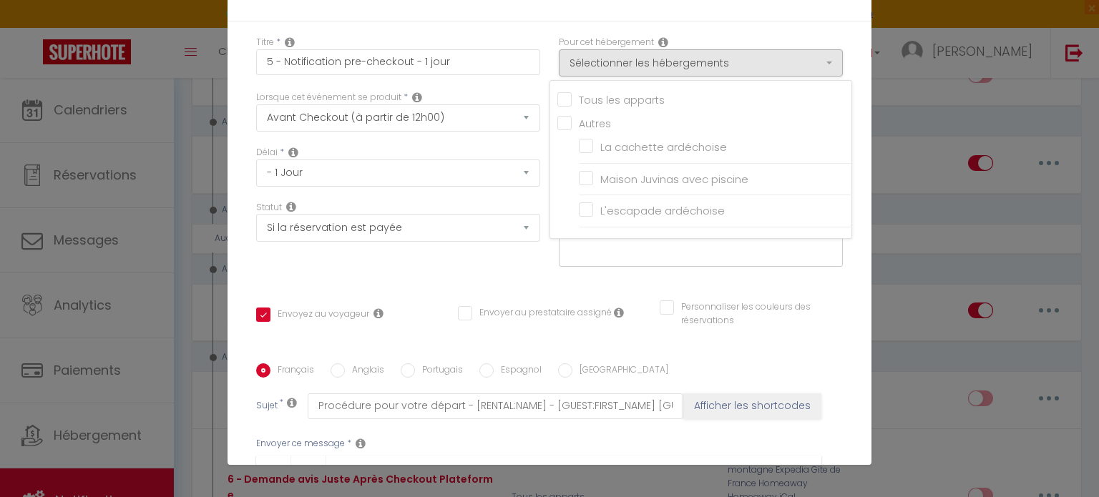
checkbox input "false"
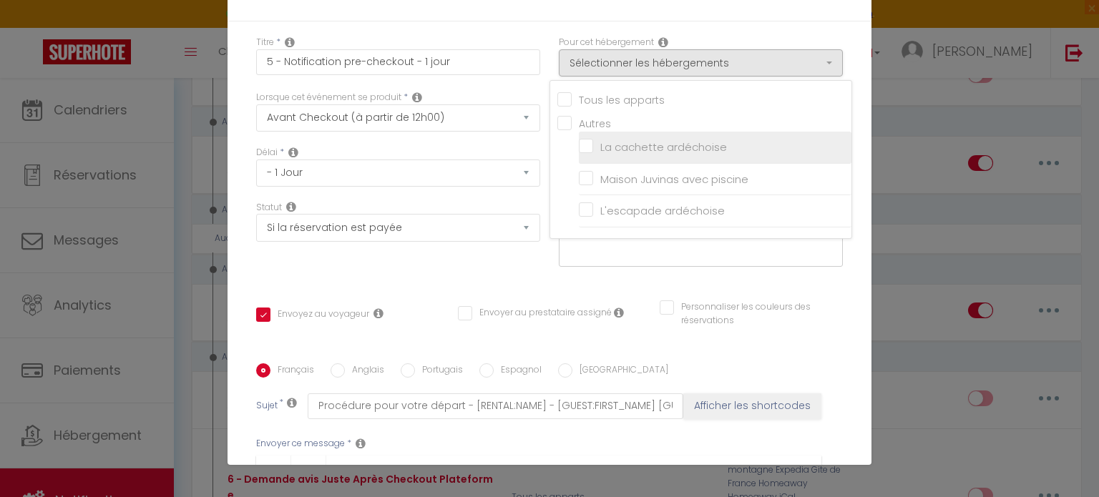
click at [632, 143] on input "La cachette ardéchoise" at bounding box center [715, 147] width 273 height 14
checkbox input "true"
checkbox input "false"
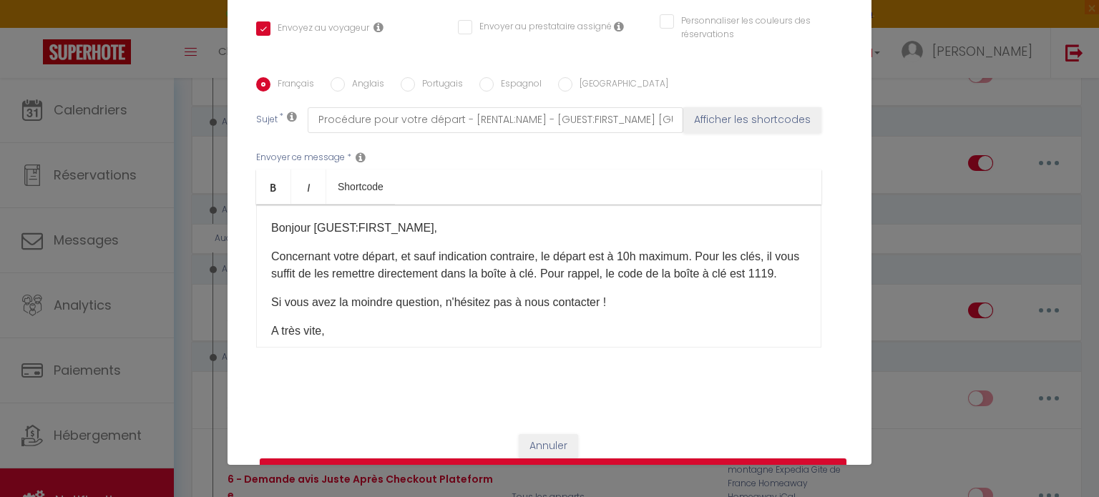
scroll to position [320, 0]
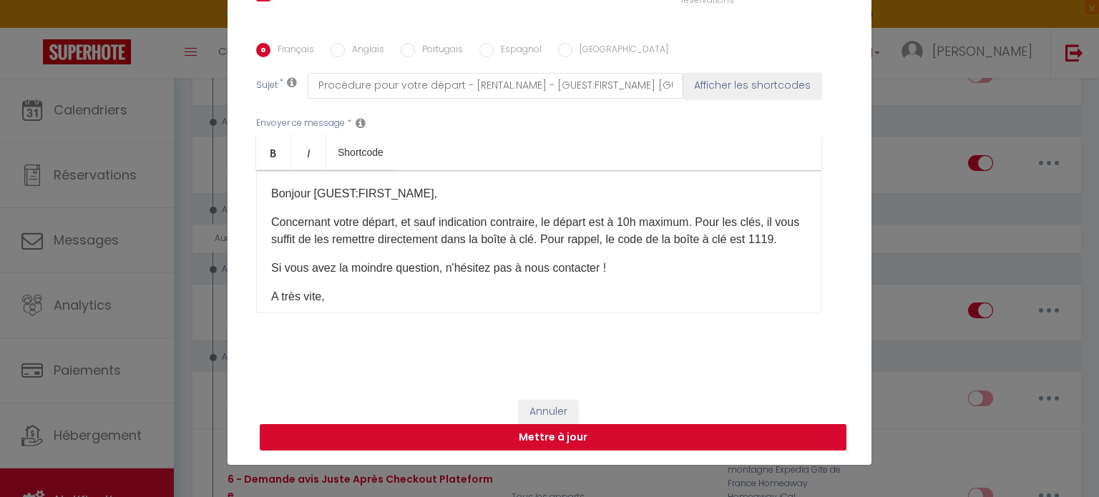
click at [549, 439] on button "Mettre à jour" at bounding box center [553, 437] width 587 height 27
checkbox input "true"
checkbox input "false"
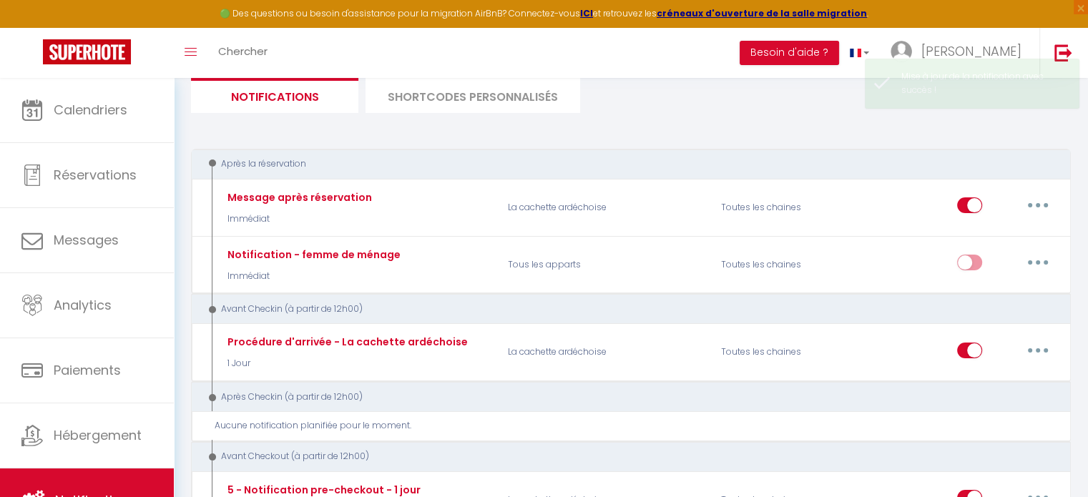
scroll to position [0, 0]
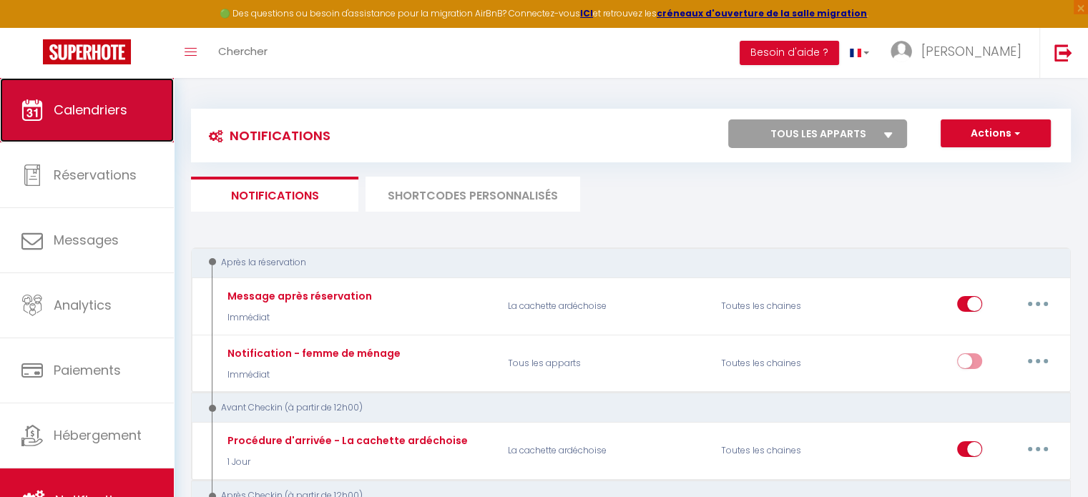
click at [114, 114] on span "Calendriers" at bounding box center [91, 110] width 74 height 18
